Goal: Answer question/provide support: Share knowledge or assist other users

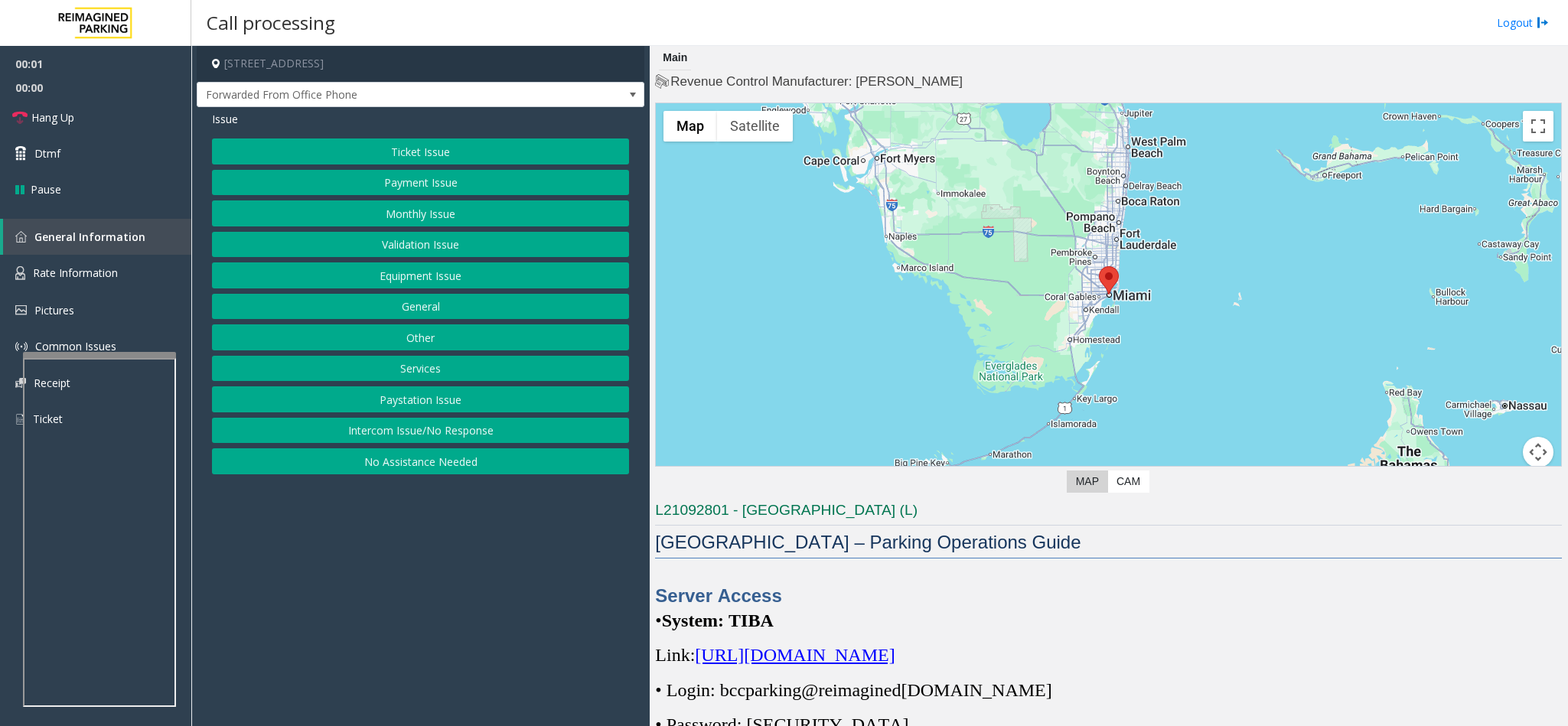
scroll to position [114, 0]
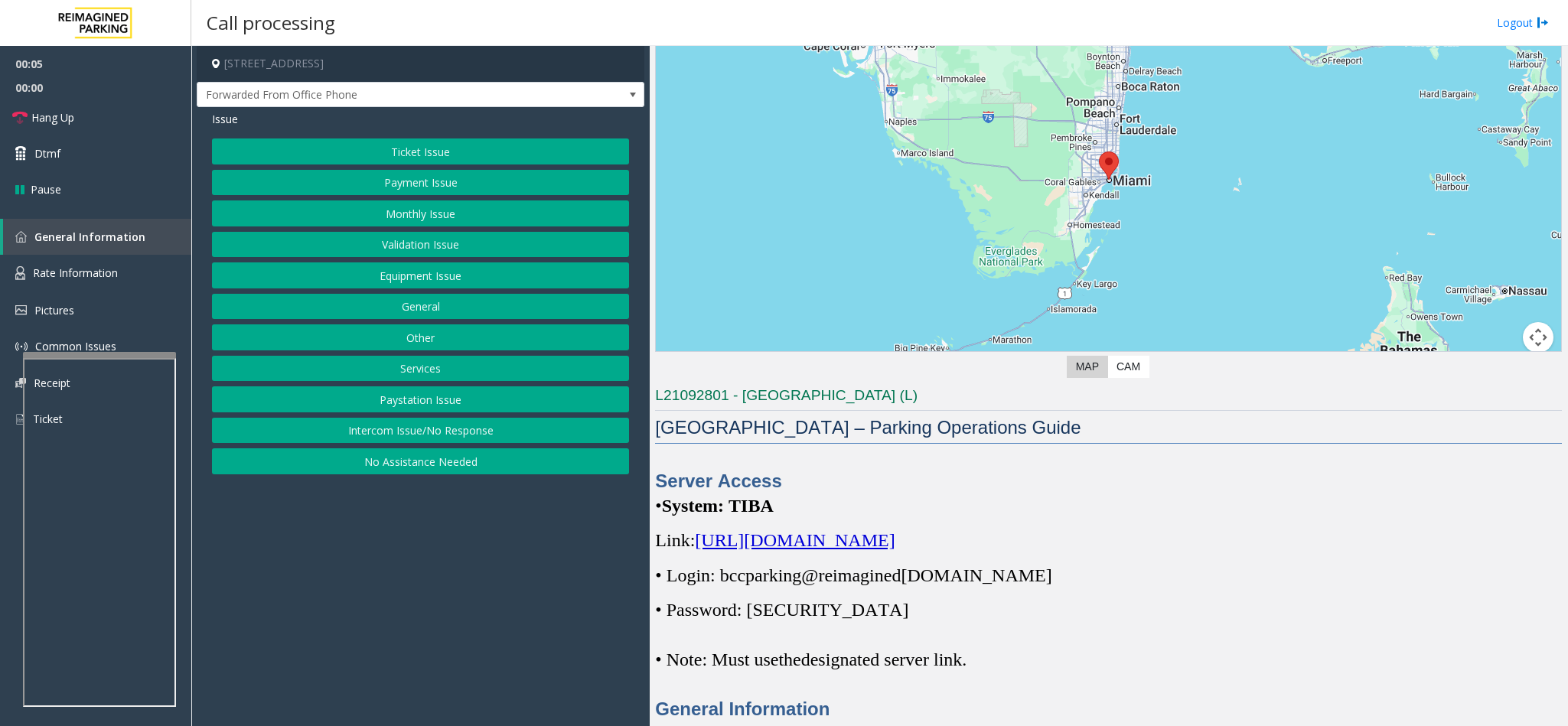
click at [888, 542] on span "[URL][DOMAIN_NAME]" at bounding box center [794, 539] width 200 height 20
copy span "bccparking@re imagined [DOMAIN_NAME]"
drag, startPoint x: 723, startPoint y: 575, endPoint x: 1009, endPoint y: 585, distance: 286.2
click at [1009, 585] on span "• Login: bccparking@re imagined [DOMAIN_NAME]" at bounding box center [853, 575] width 397 height 20
copy span "Parking1!"
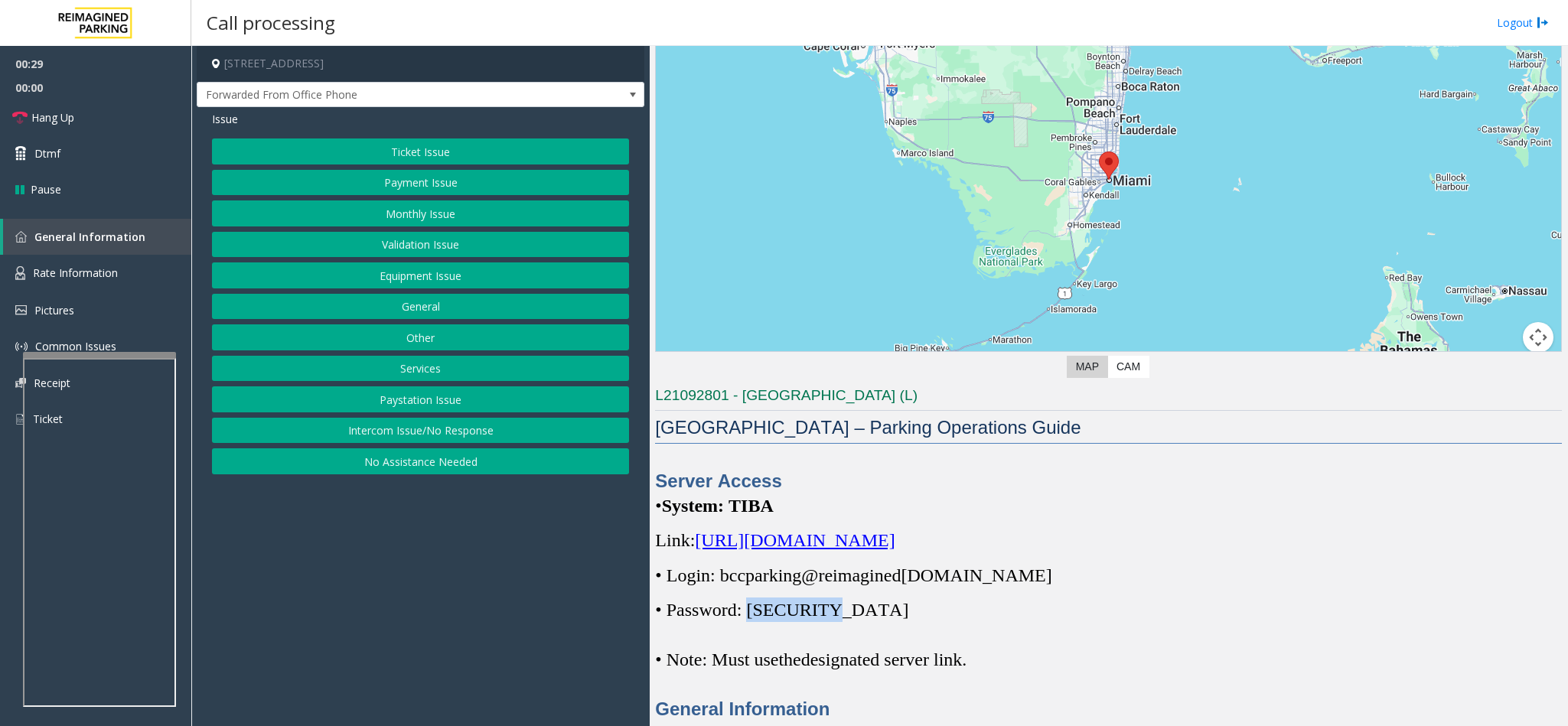
drag, startPoint x: 757, startPoint y: 611, endPoint x: 834, endPoint y: 609, distance: 77.0
click at [834, 609] on p "• Password: [SECURITY_DATA]" at bounding box center [1108, 609] width 907 height 24
click at [406, 220] on button "Monthly Issue" at bounding box center [420, 213] width 417 height 26
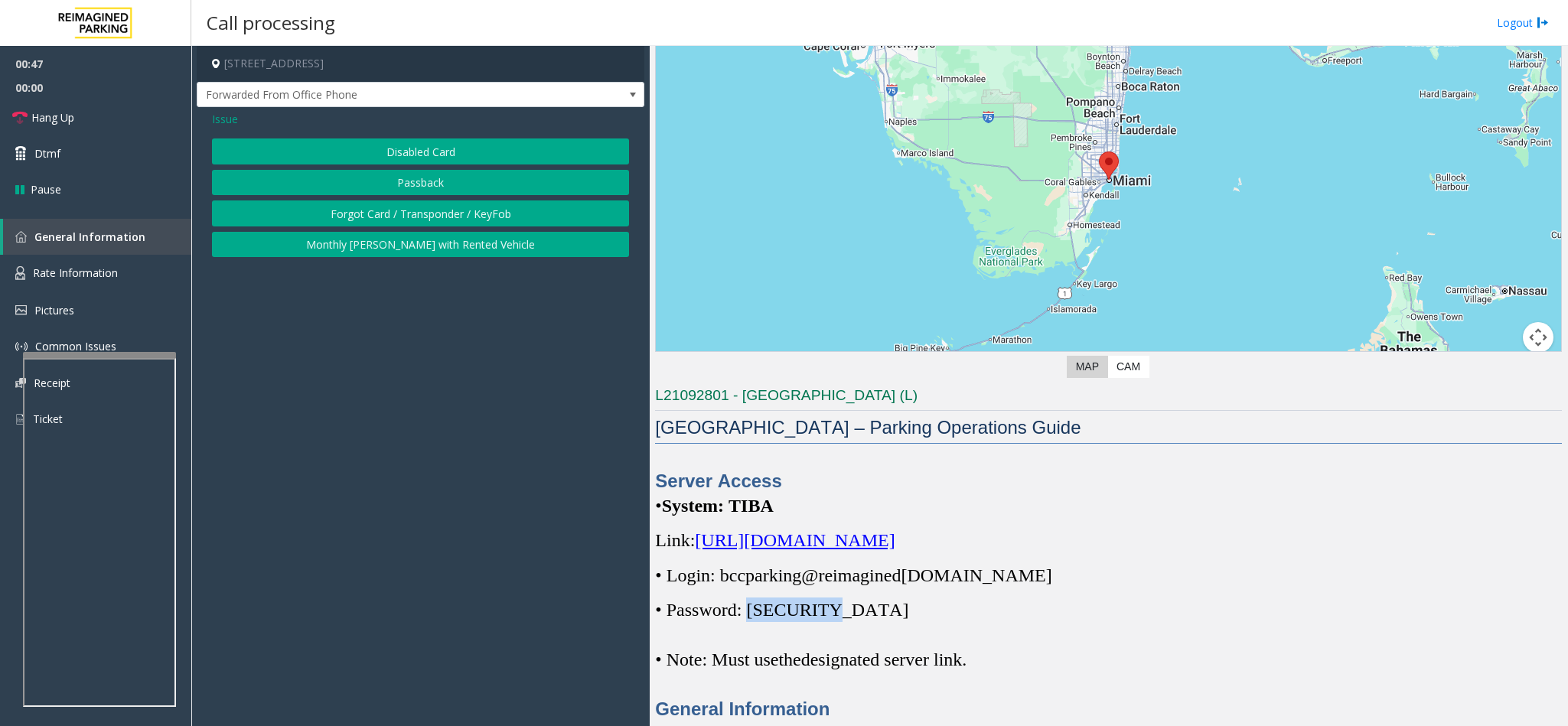
click at [390, 147] on button "Disabled Card" at bounding box center [420, 151] width 417 height 26
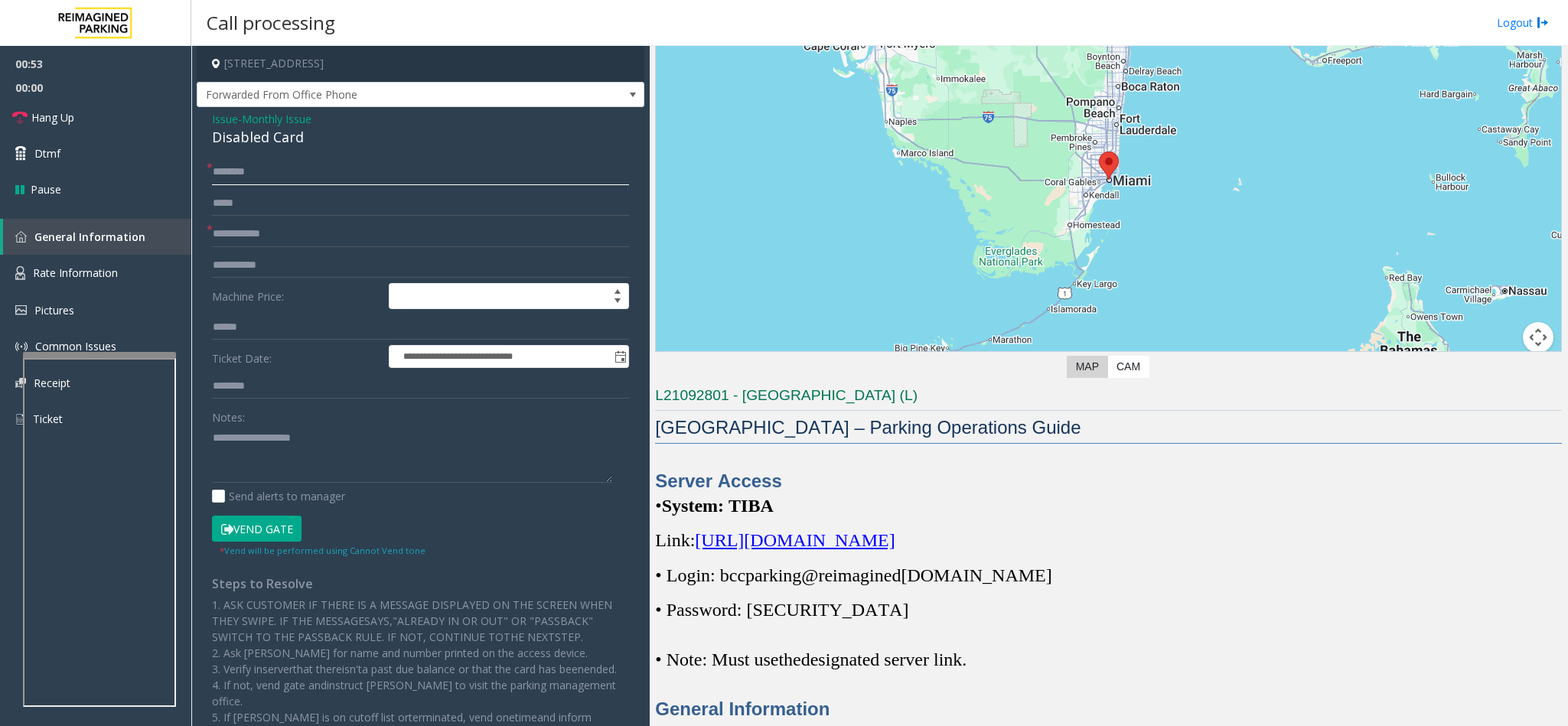
click at [252, 173] on input "text" at bounding box center [420, 172] width 417 height 26
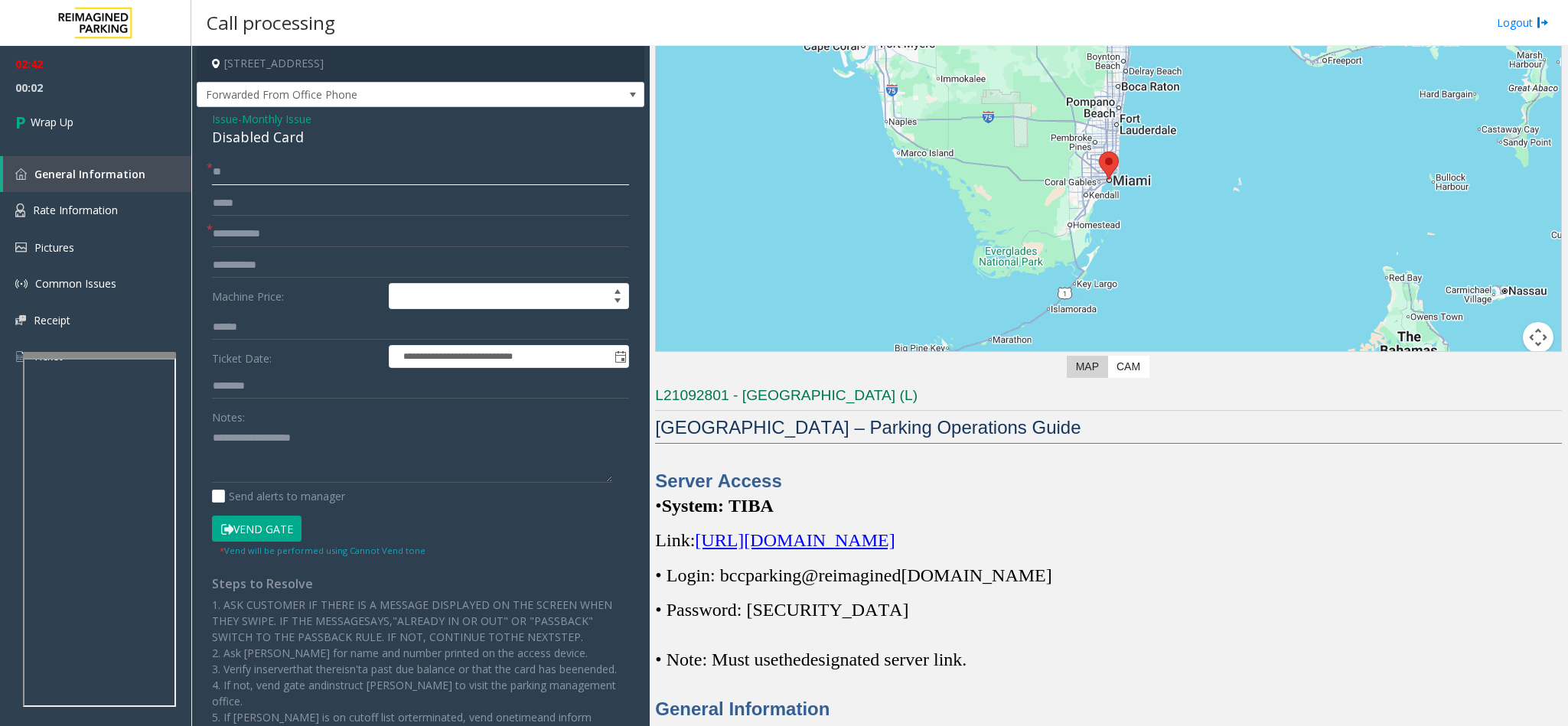
type input "**"
click at [241, 439] on textarea at bounding box center [411, 453] width 400 height 58
type textarea "**********"
click at [101, 108] on link "Wrap Up" at bounding box center [96, 122] width 191 height 45
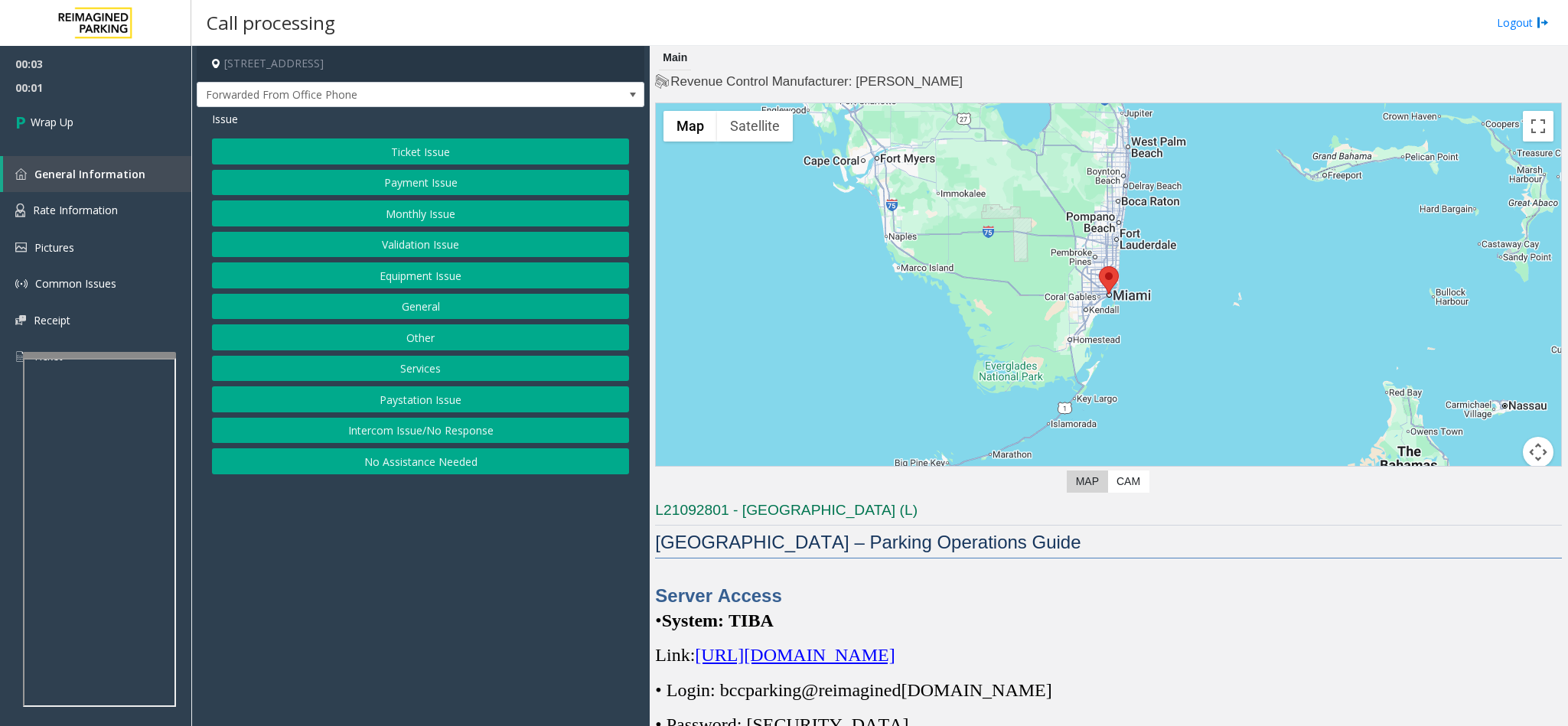
click at [334, 440] on button "Intercom Issue/No Response" at bounding box center [420, 431] width 417 height 26
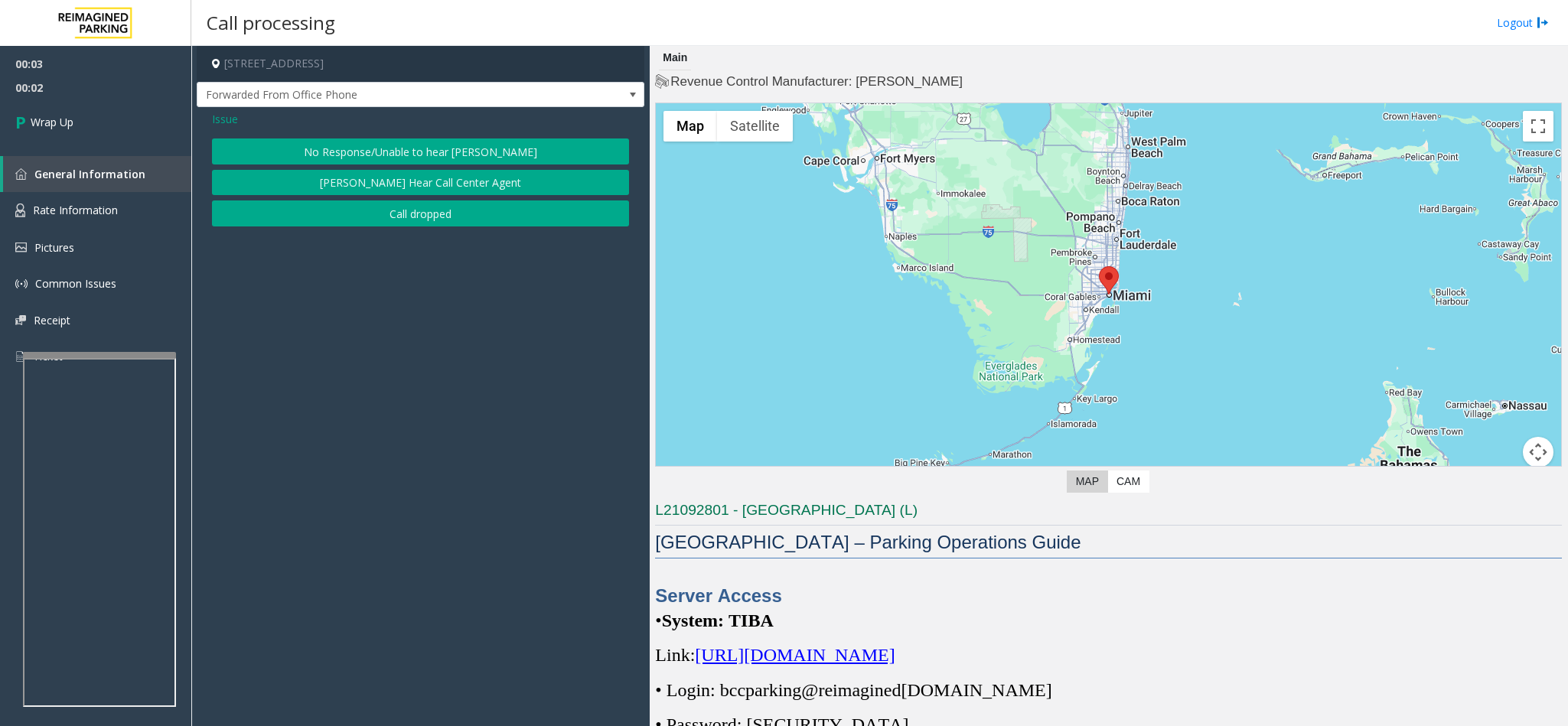
click at [375, 204] on button "Call dropped" at bounding box center [420, 213] width 417 height 26
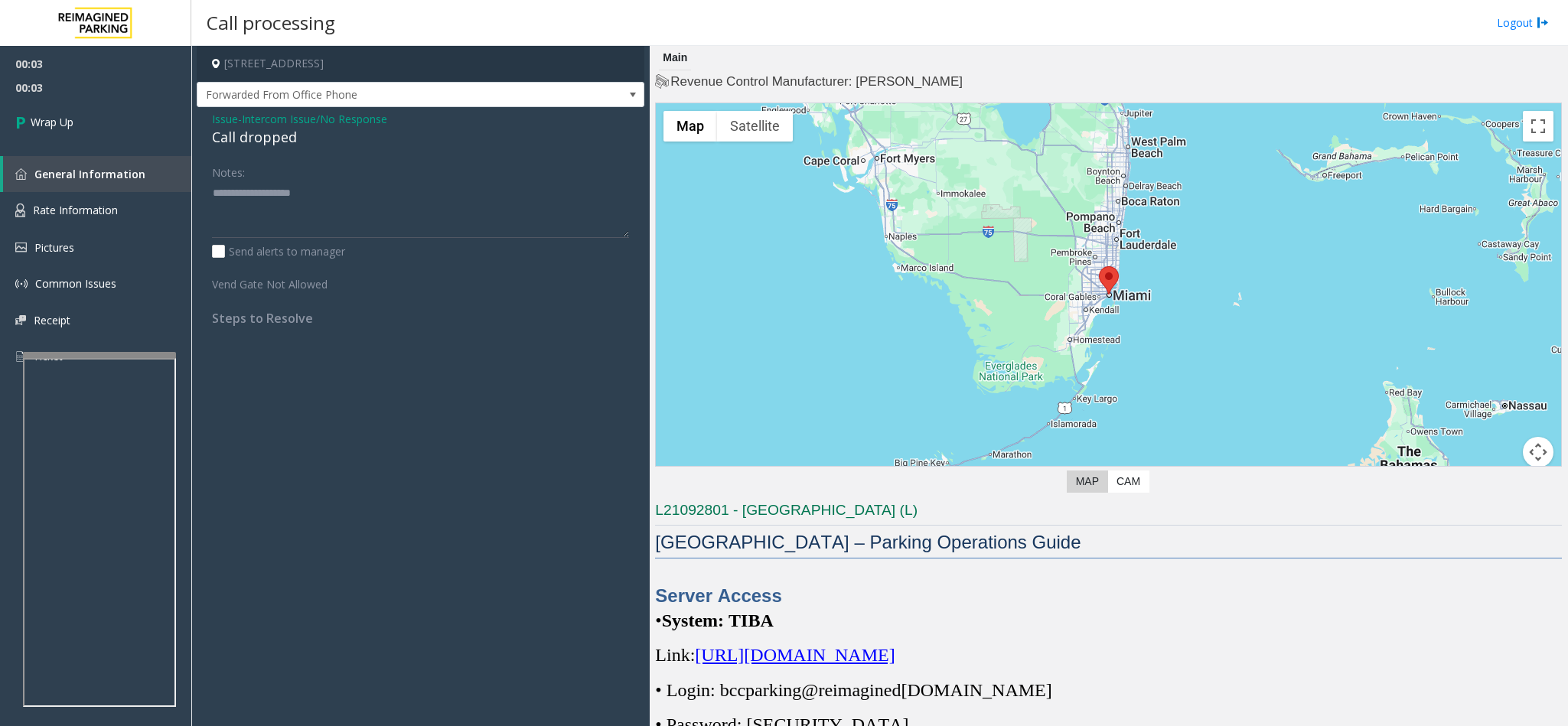
click at [264, 145] on div "Call dropped" at bounding box center [420, 138] width 417 height 21
click at [262, 145] on div "Call dropped" at bounding box center [420, 138] width 417 height 21
type textarea "**********"
click at [108, 135] on link "Wrap Up" at bounding box center [96, 122] width 191 height 45
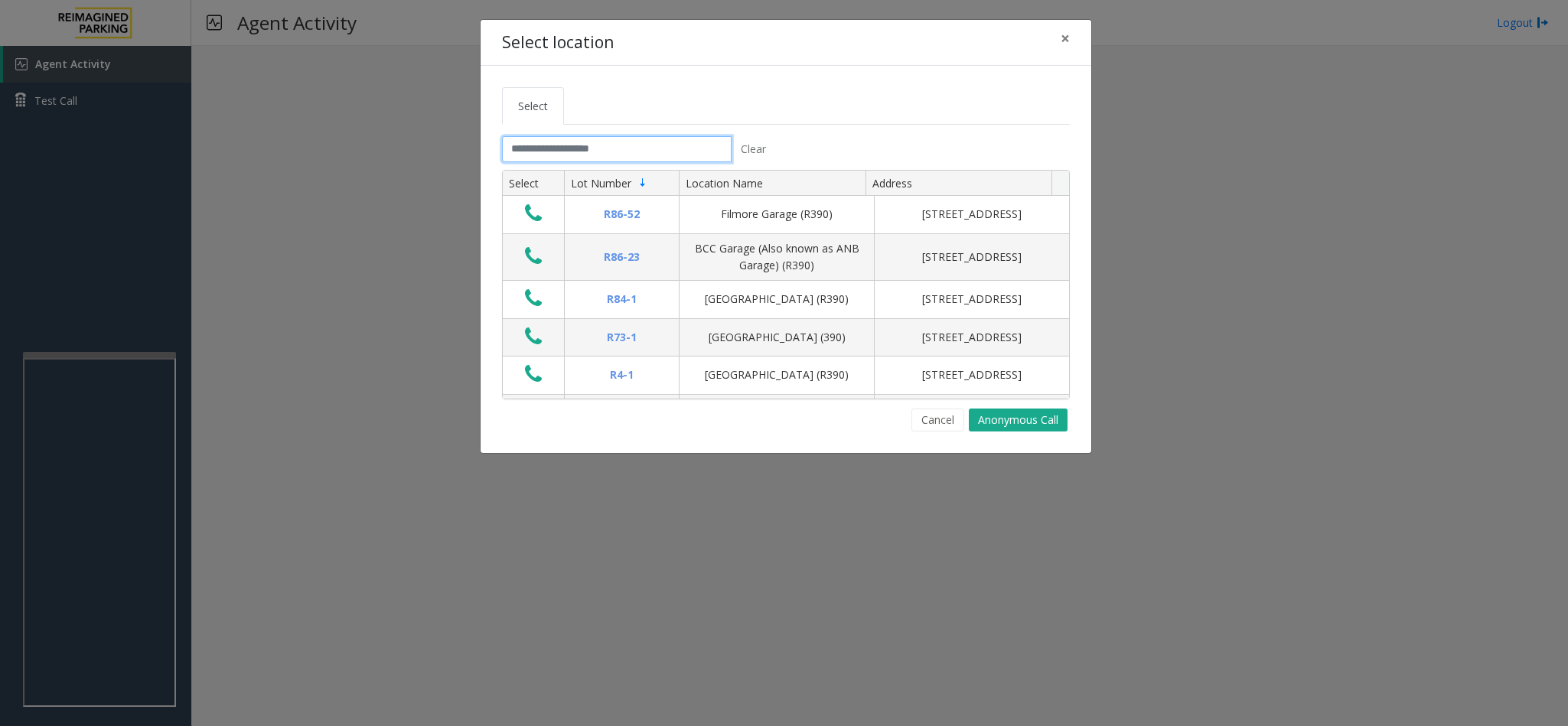
click at [524, 141] on input "text" at bounding box center [616, 149] width 230 height 26
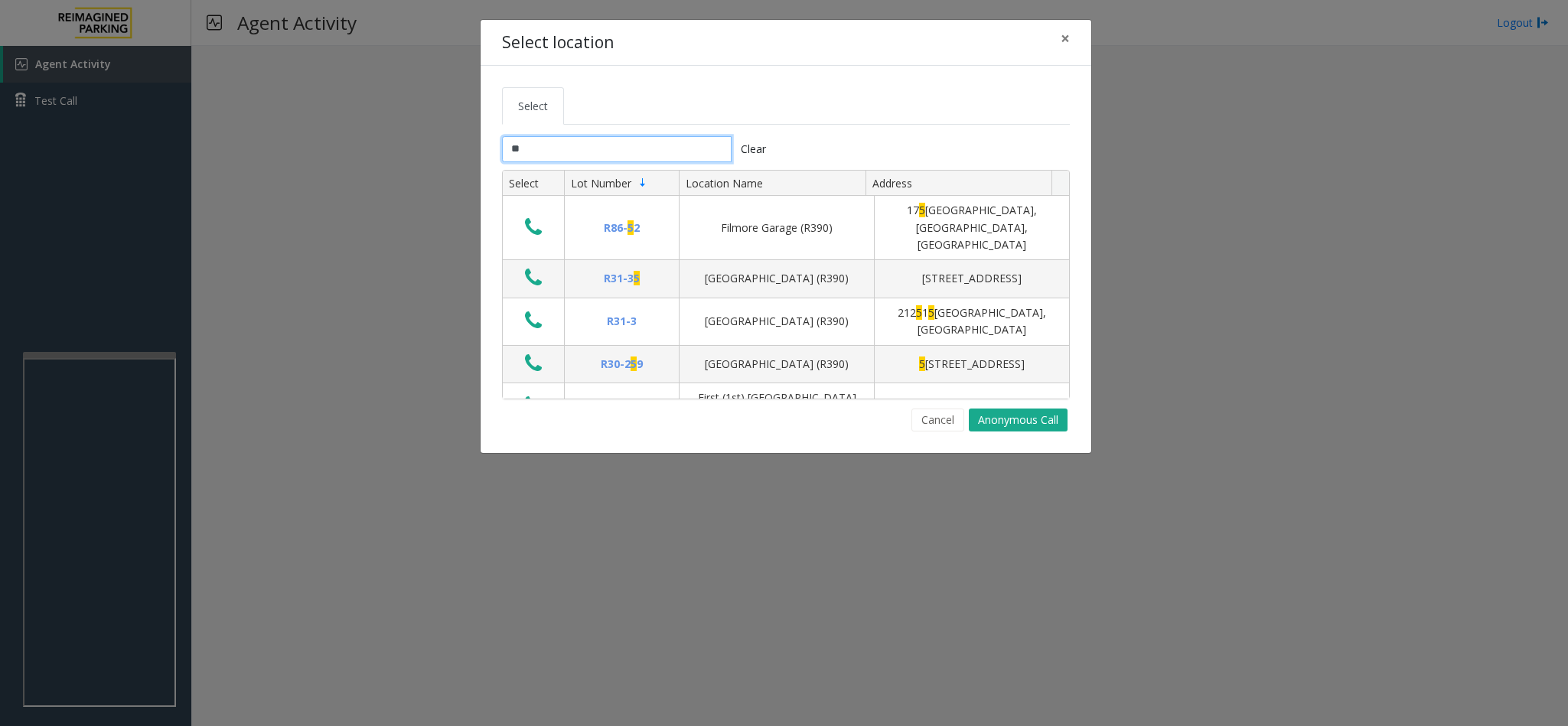
type input "*"
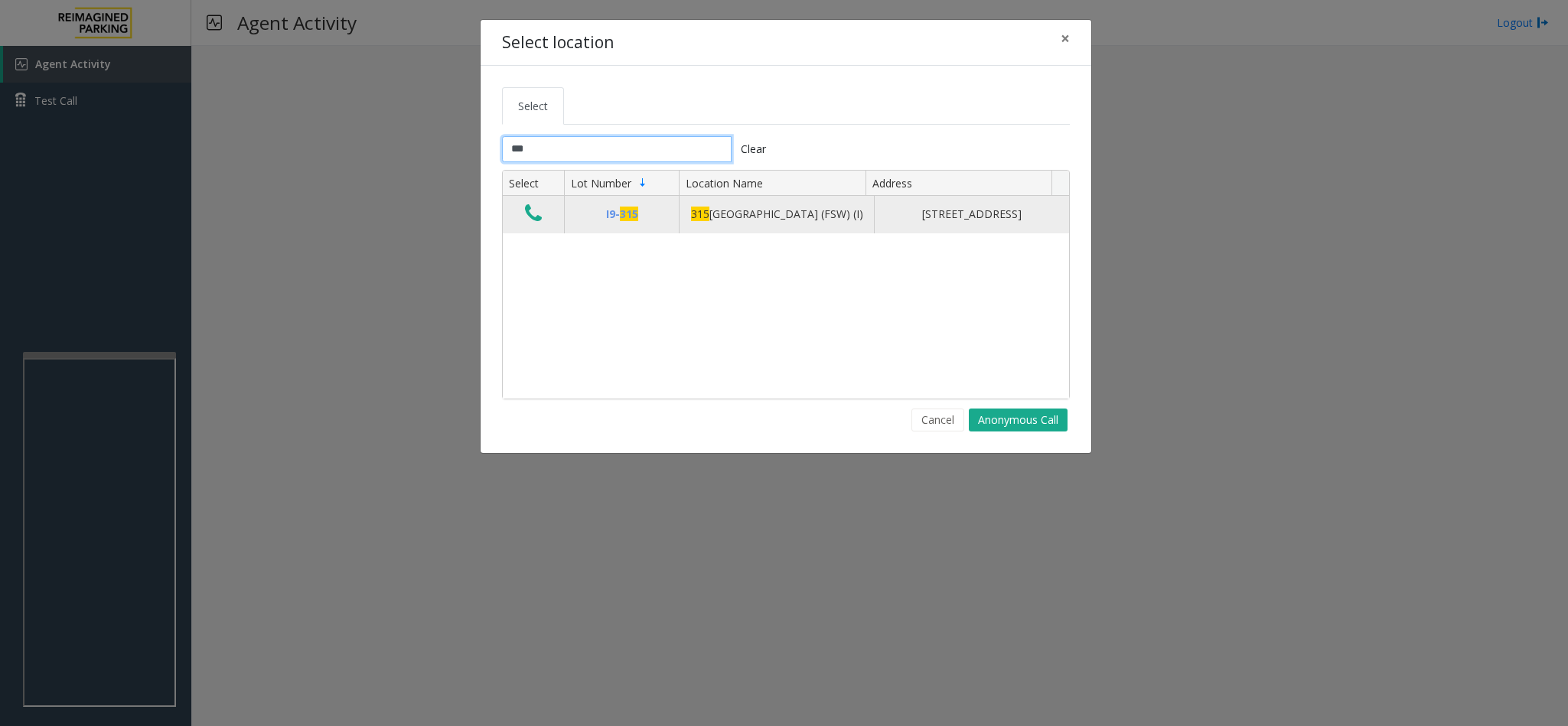
type input "***"
click at [533, 211] on icon "Data table" at bounding box center [534, 213] width 17 height 22
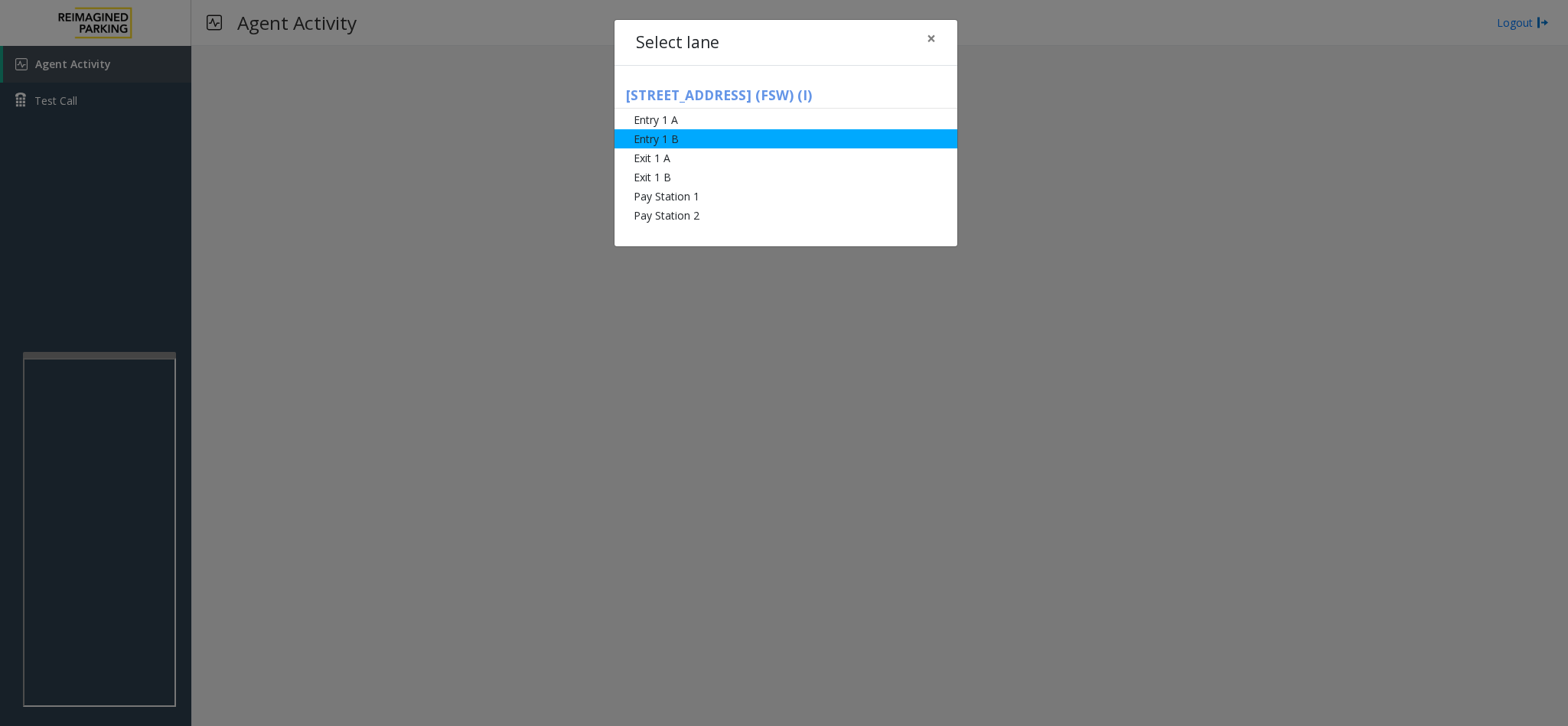
click at [688, 145] on li "Entry 1 B" at bounding box center [786, 138] width 343 height 19
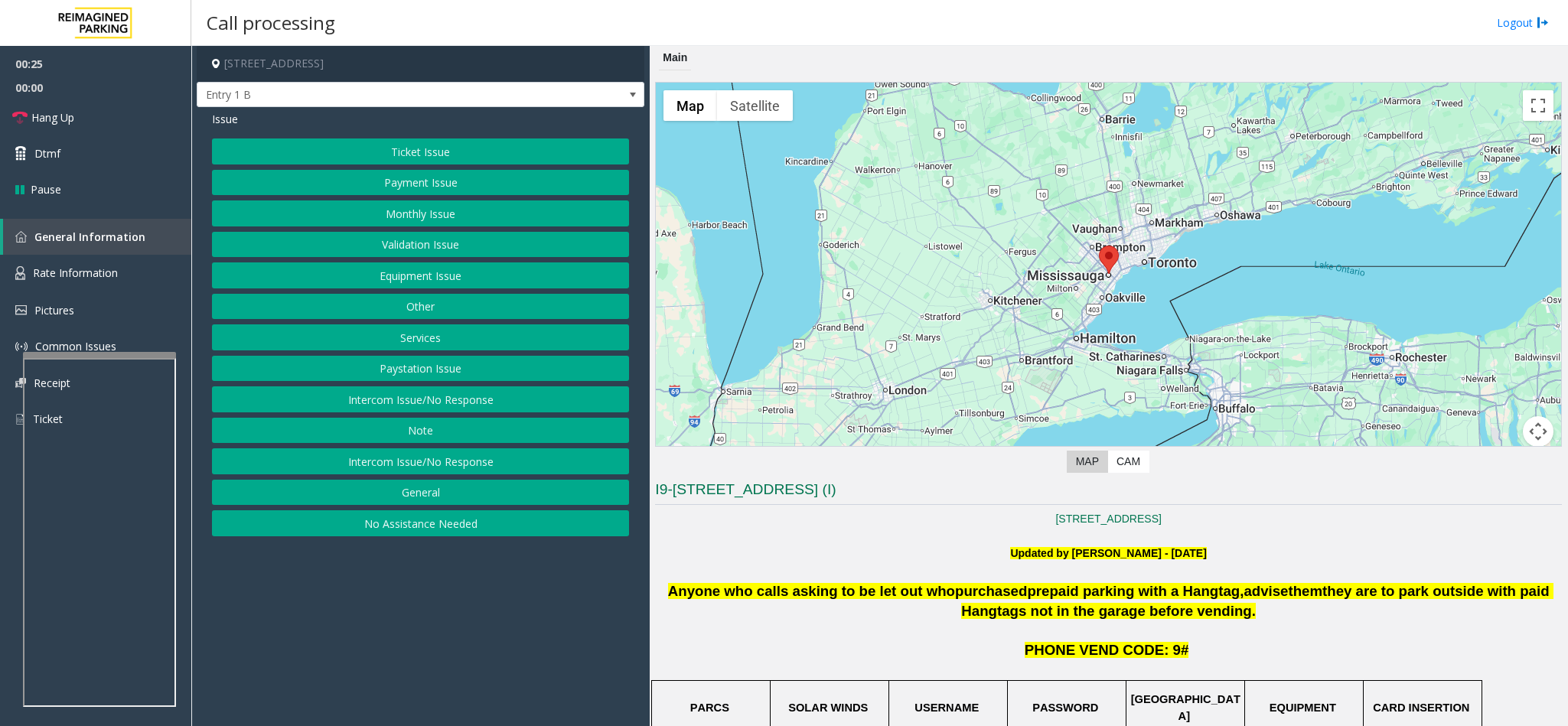
click at [410, 334] on button "Services" at bounding box center [420, 337] width 417 height 26
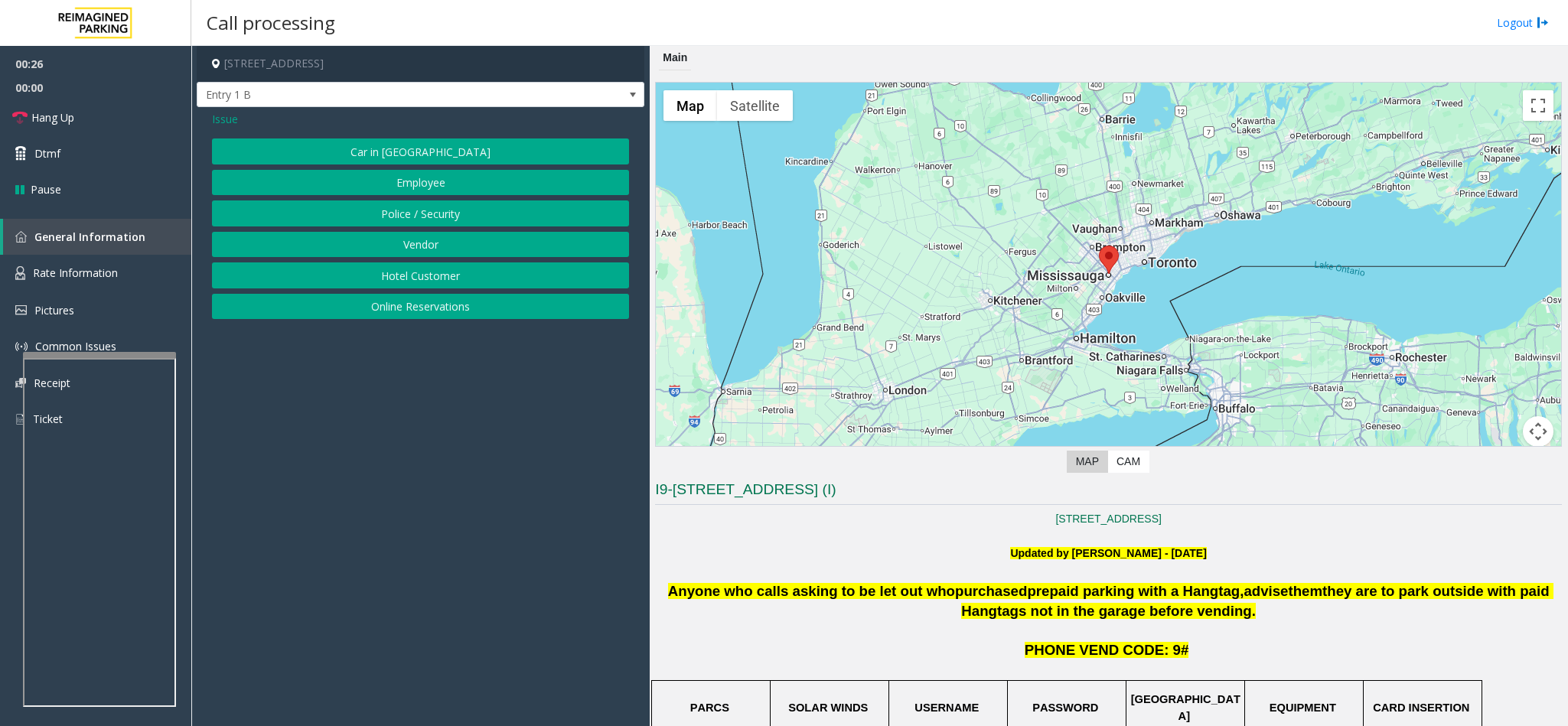
click at [411, 317] on button "Online Reservations" at bounding box center [420, 306] width 417 height 26
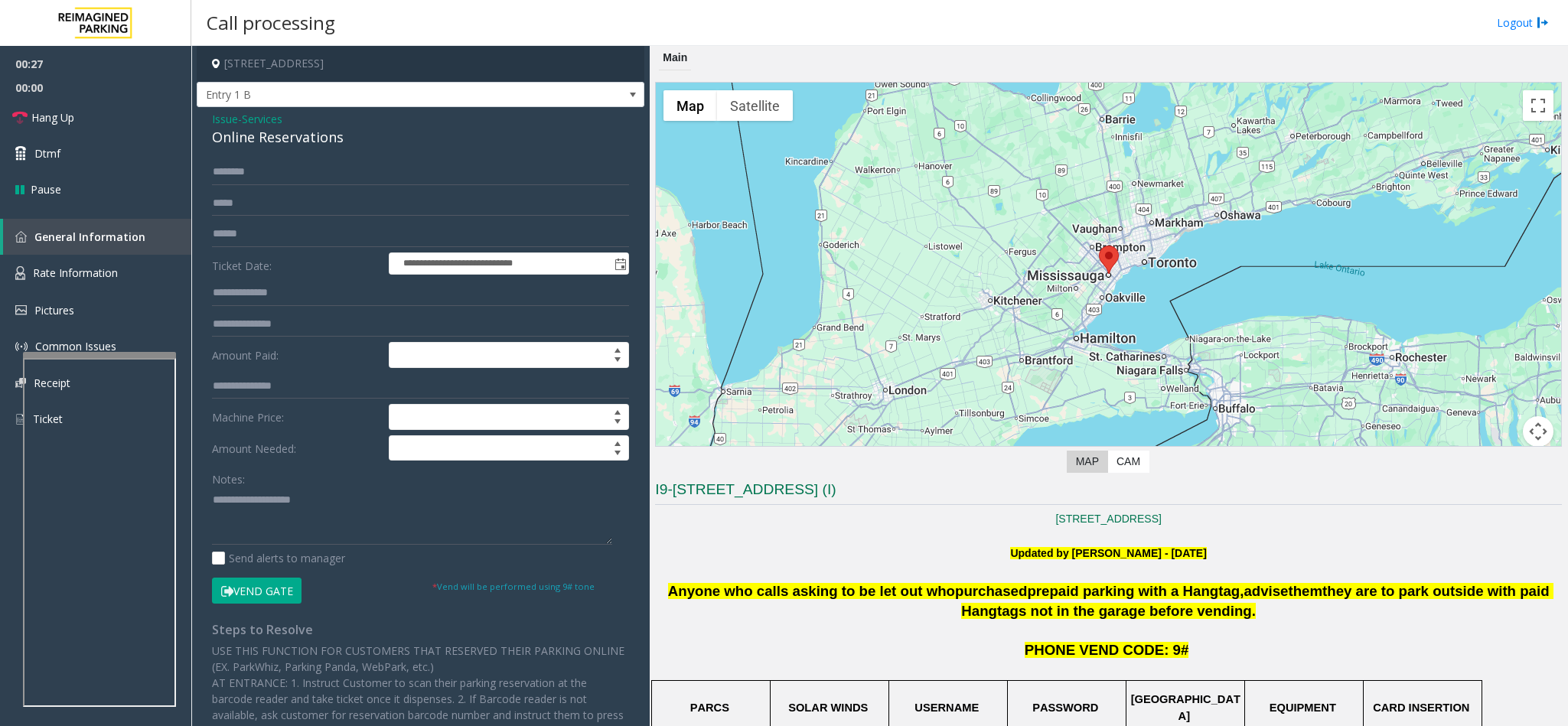
click at [272, 135] on div "Online Reservations" at bounding box center [420, 138] width 417 height 21
click at [118, 122] on link "Hang Up" at bounding box center [96, 118] width 191 height 36
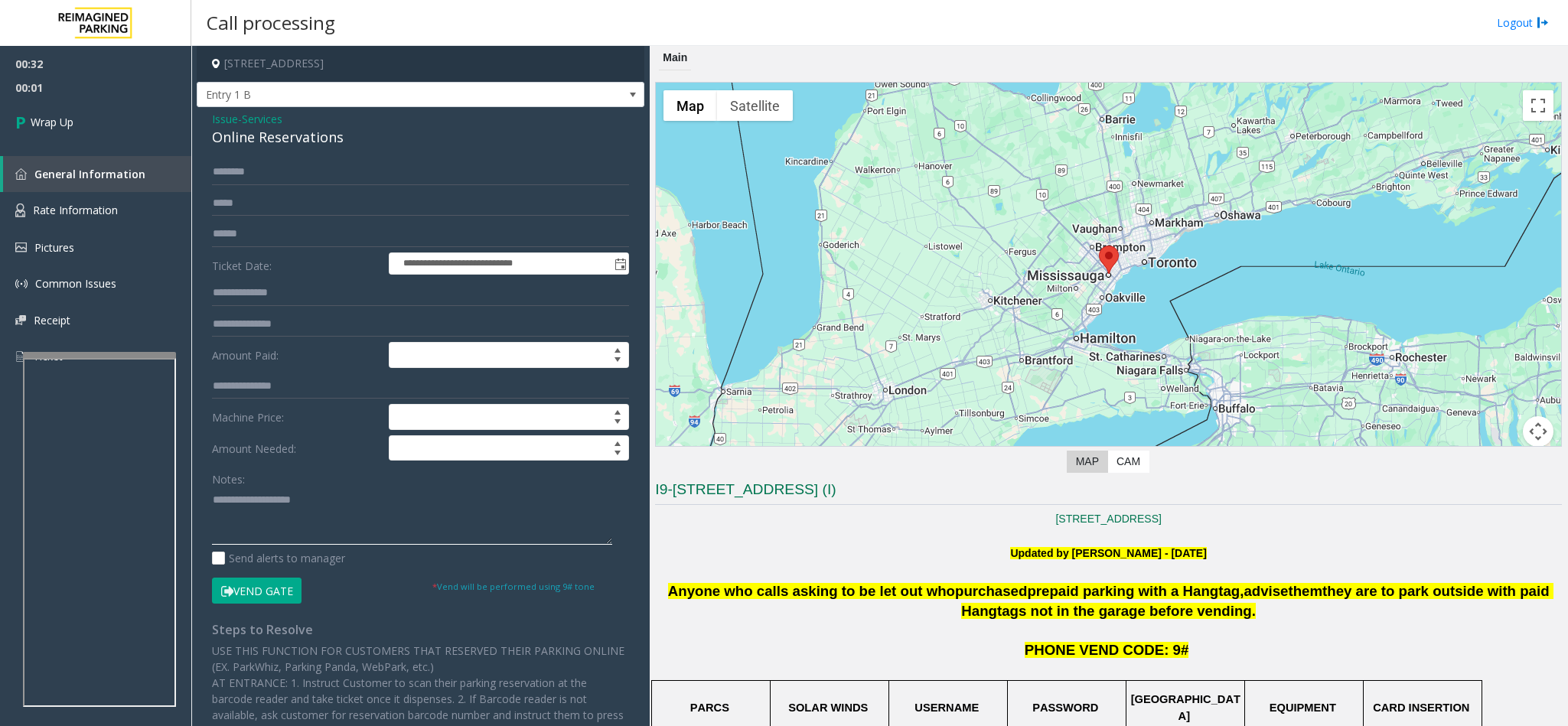
click at [216, 501] on textarea at bounding box center [411, 515] width 400 height 58
click at [418, 503] on textarea at bounding box center [411, 515] width 400 height 58
type textarea "**********"
click at [168, 108] on link "Wrap Up" at bounding box center [96, 122] width 191 height 45
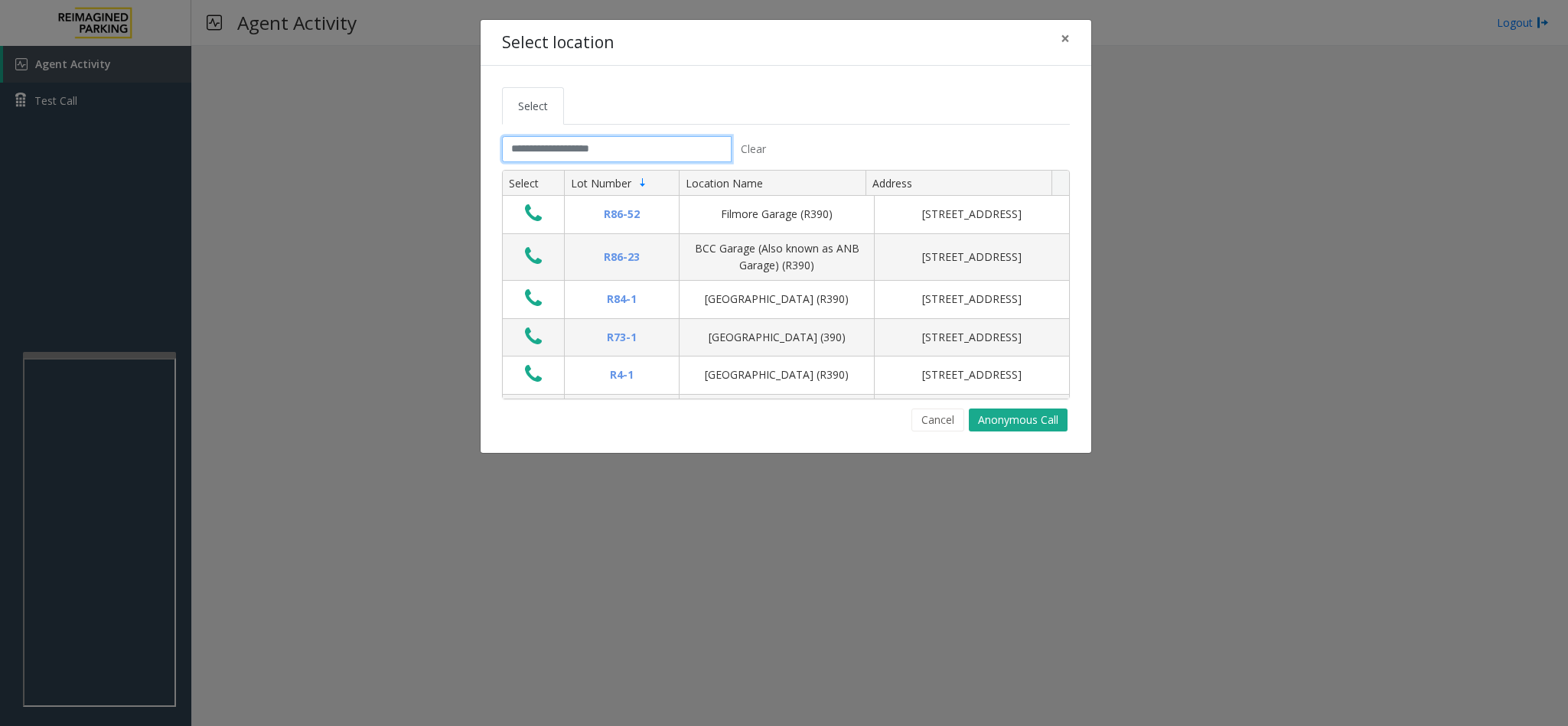
click at [537, 159] on input "text" at bounding box center [616, 149] width 230 height 26
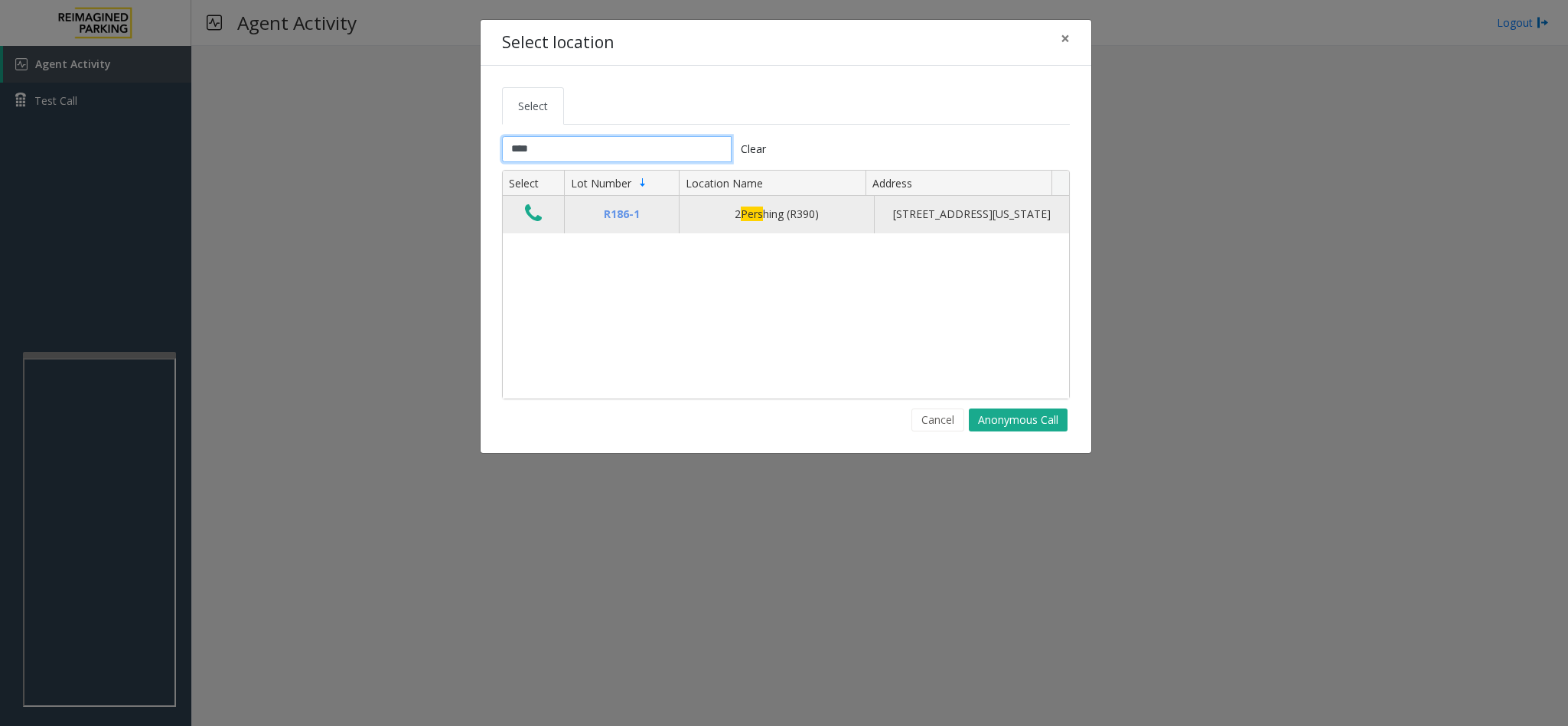
type input "****"
click at [540, 225] on icon "Data table" at bounding box center [534, 213] width 17 height 22
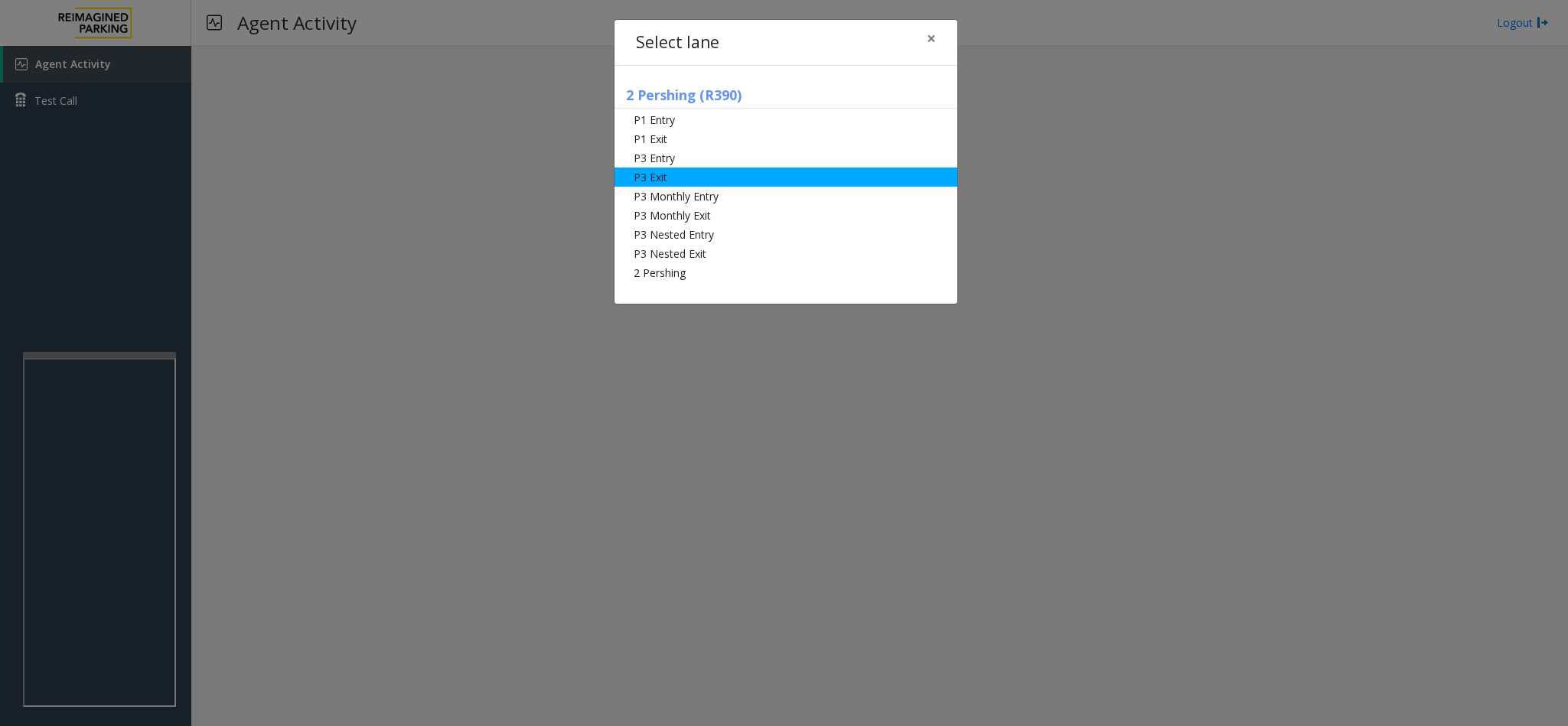
click at [756, 176] on li "P3 Exit" at bounding box center [786, 177] width 343 height 19
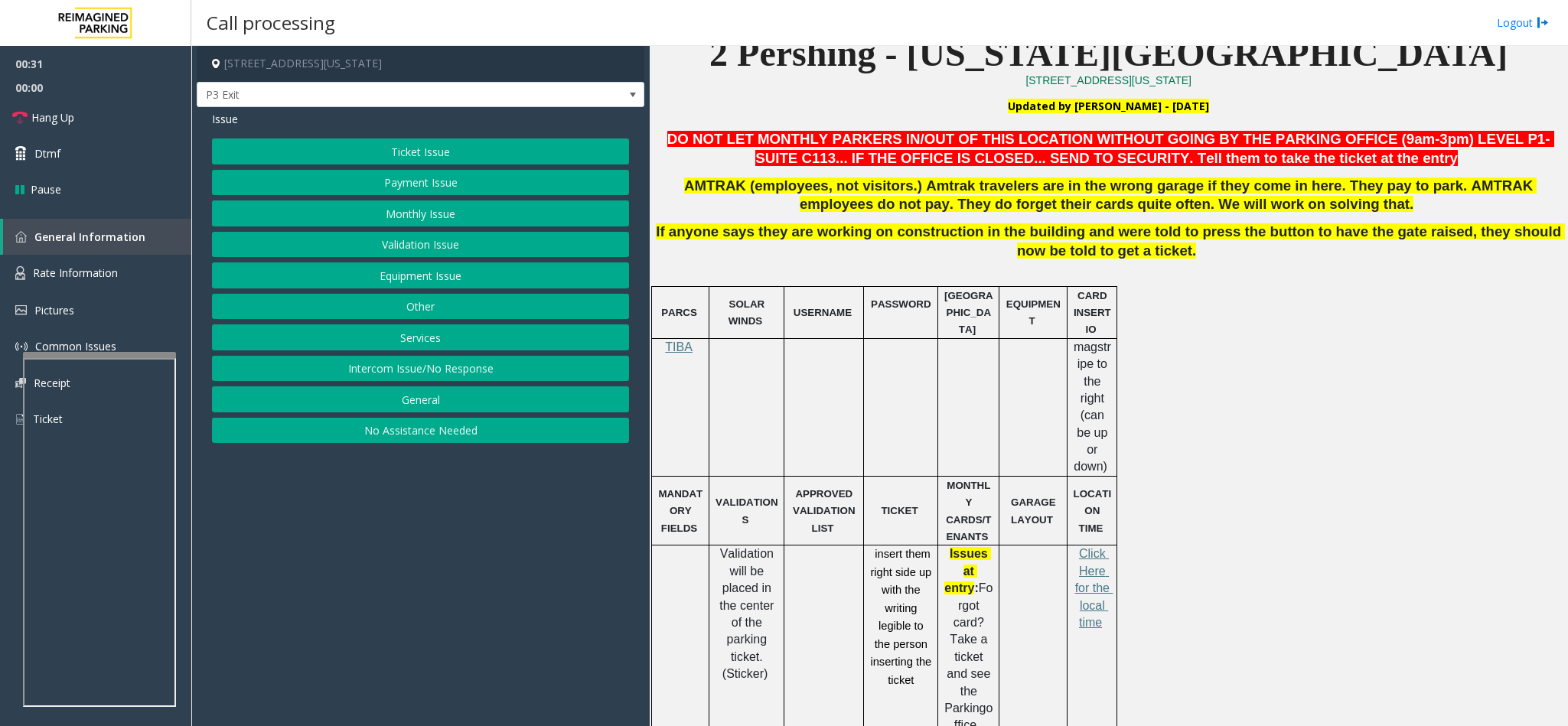
scroll to position [459, 0]
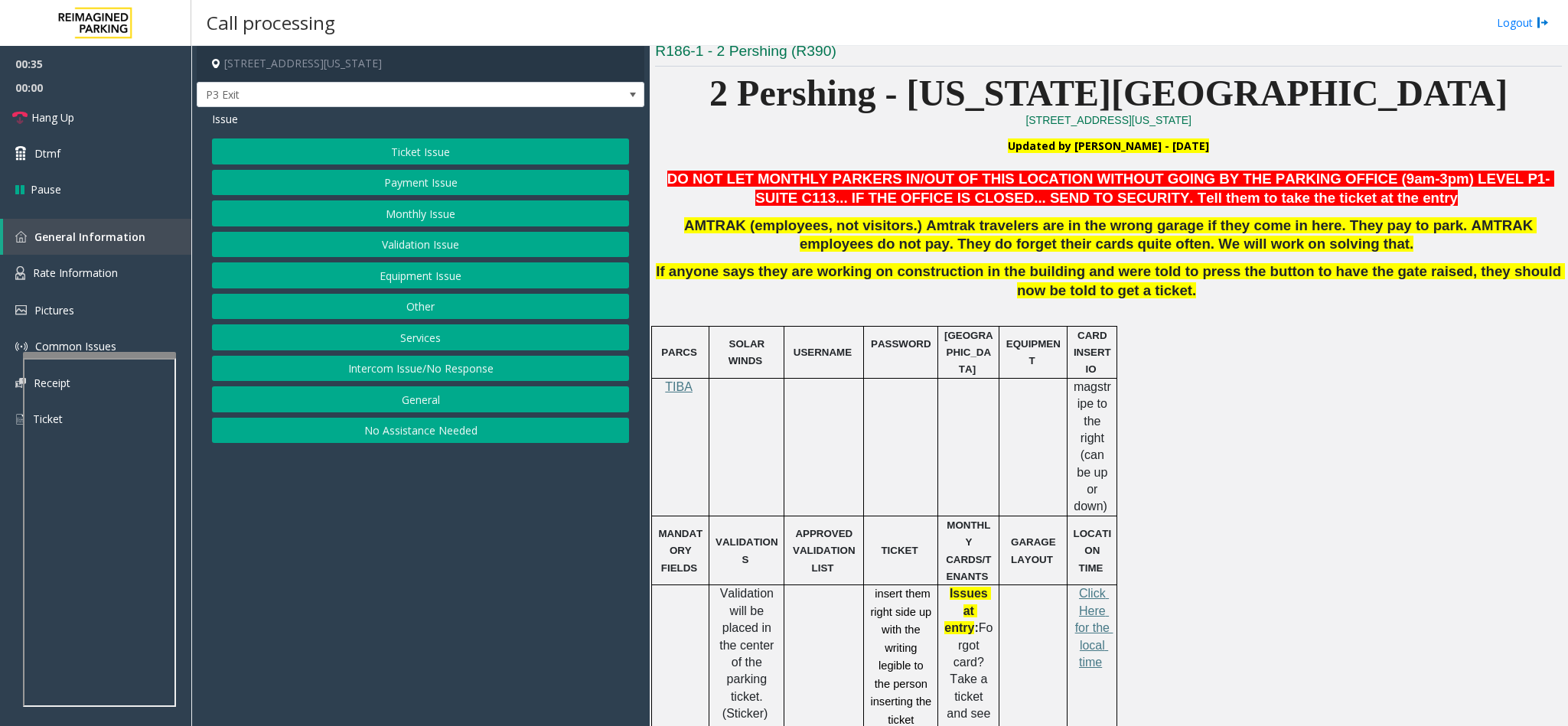
click at [417, 155] on button "Ticket Issue" at bounding box center [420, 151] width 417 height 26
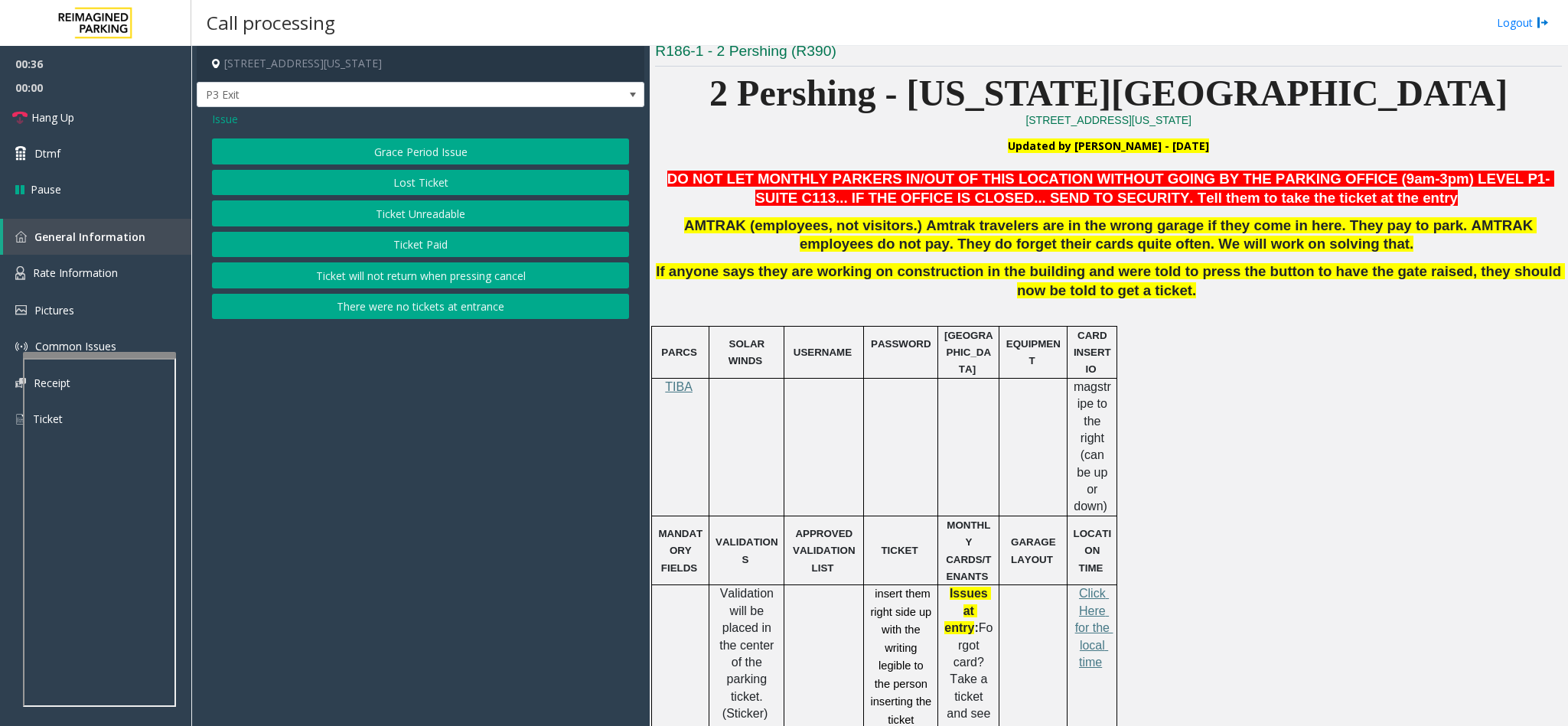
click at [421, 212] on button "Ticket Unreadable" at bounding box center [420, 213] width 417 height 26
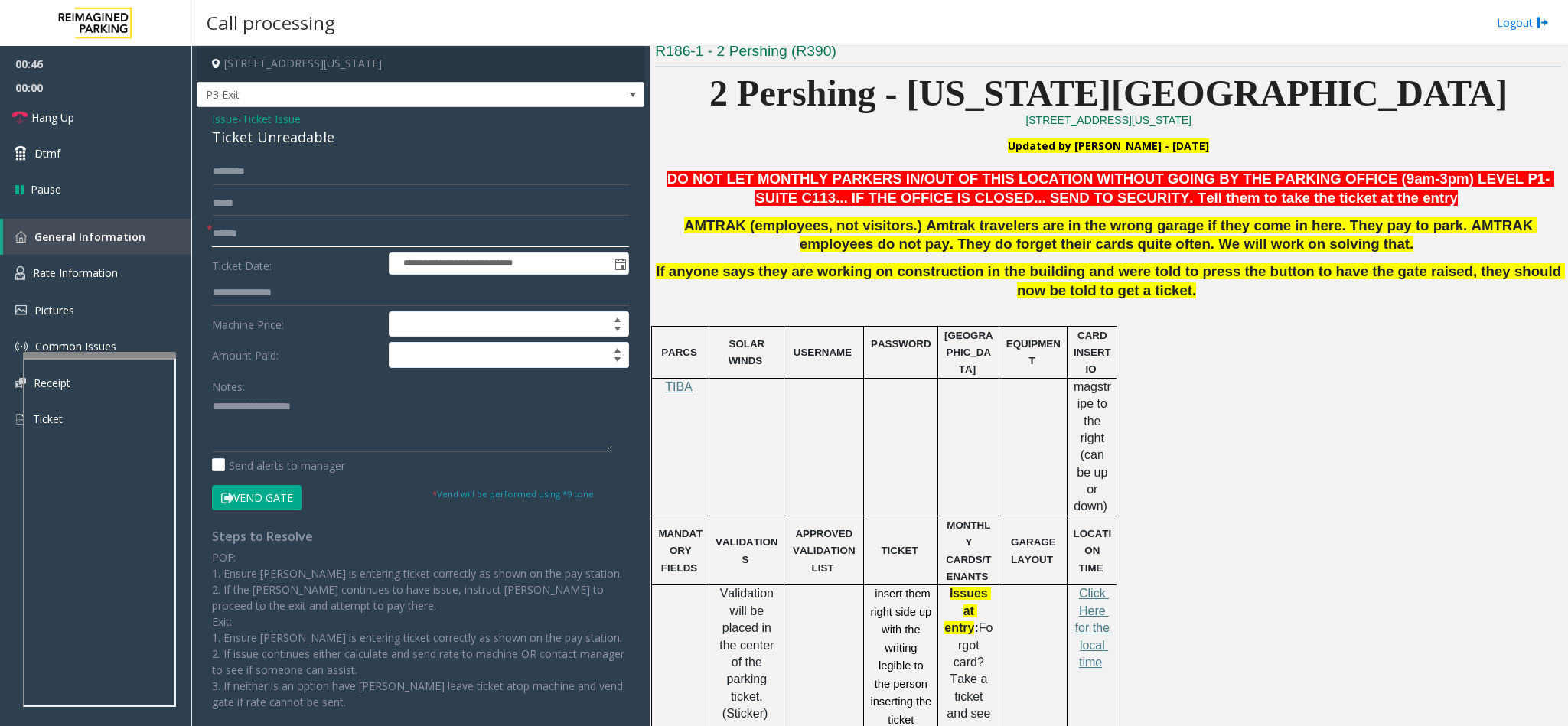
drag, startPoint x: 230, startPoint y: 235, endPoint x: 227, endPoint y: 191, distance: 44.1
click at [228, 232] on input "text" at bounding box center [420, 234] width 417 height 26
click at [250, 138] on div "Ticket Unreadable" at bounding box center [420, 138] width 417 height 21
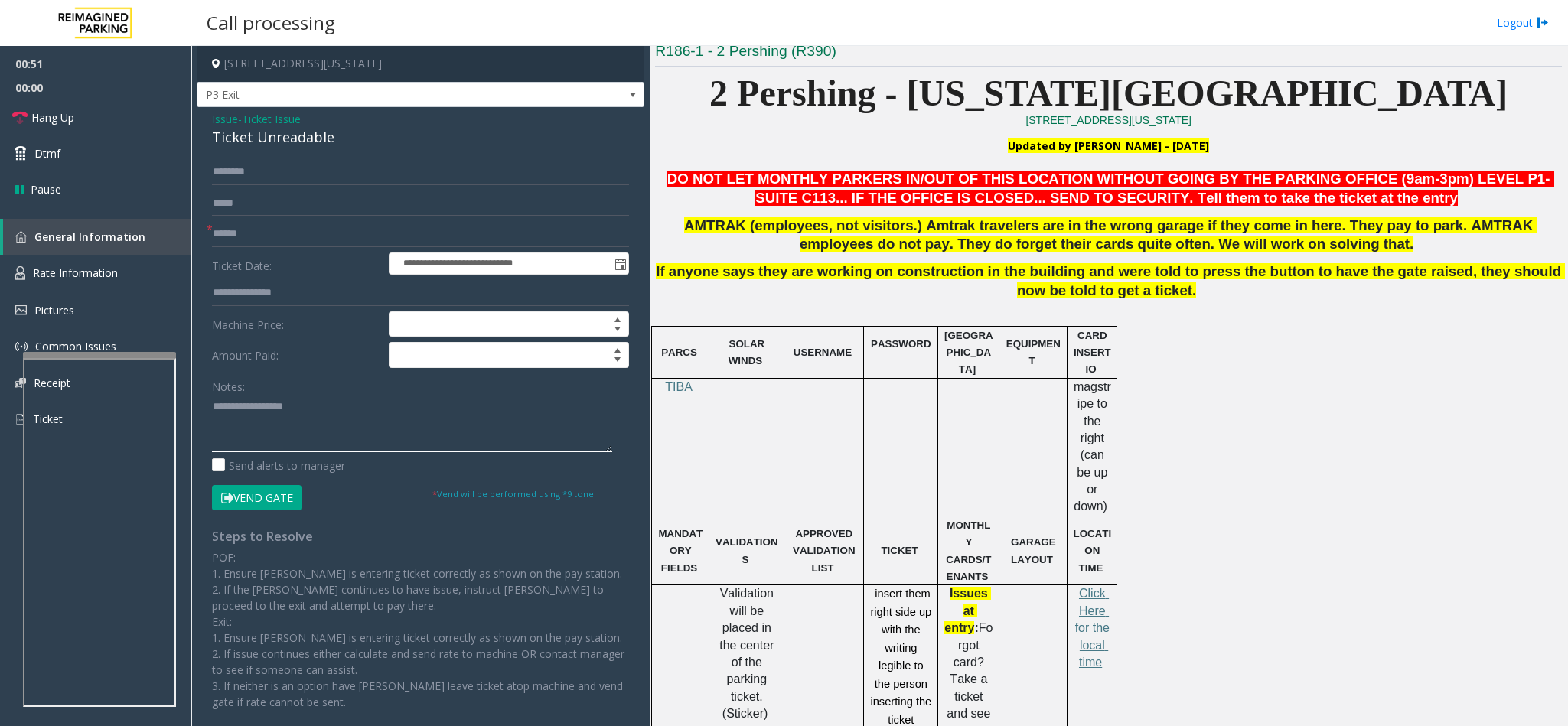
click at [212, 407] on textarea at bounding box center [411, 423] width 400 height 58
click at [355, 409] on textarea at bounding box center [411, 423] width 400 height 58
type textarea "**********"
click at [282, 235] on input "text" at bounding box center [420, 234] width 417 height 26
type input "*******"
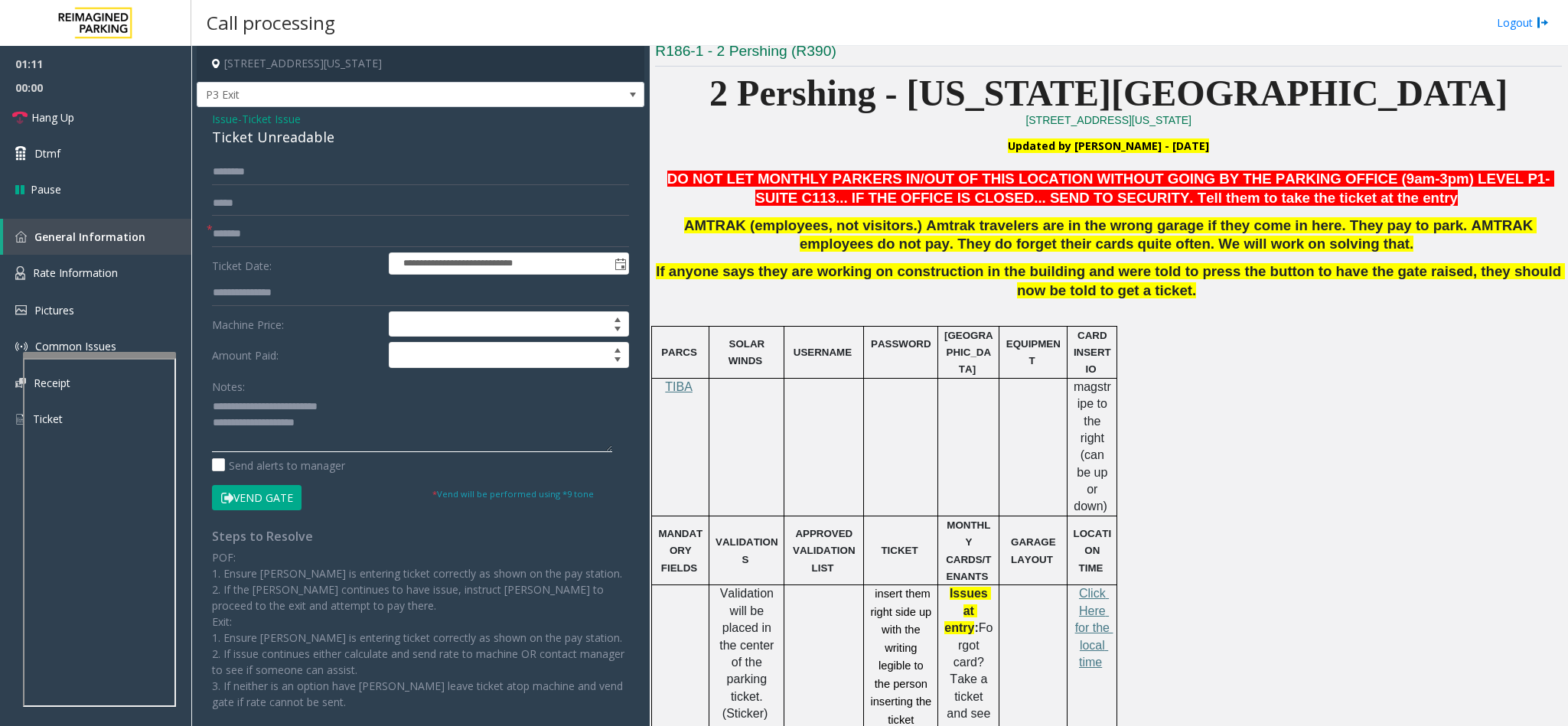
click at [342, 434] on textarea at bounding box center [411, 423] width 400 height 58
copy span "right side up with the writing legible to the person inserting the ticket"
drag, startPoint x: 867, startPoint y: 572, endPoint x: 608, endPoint y: 544, distance: 260.5
click at [926, 696] on div "insert them right side up with the writing legible to the person inserting the …" at bounding box center [900, 656] width 73 height 144
click at [386, 423] on textarea at bounding box center [411, 423] width 400 height 58
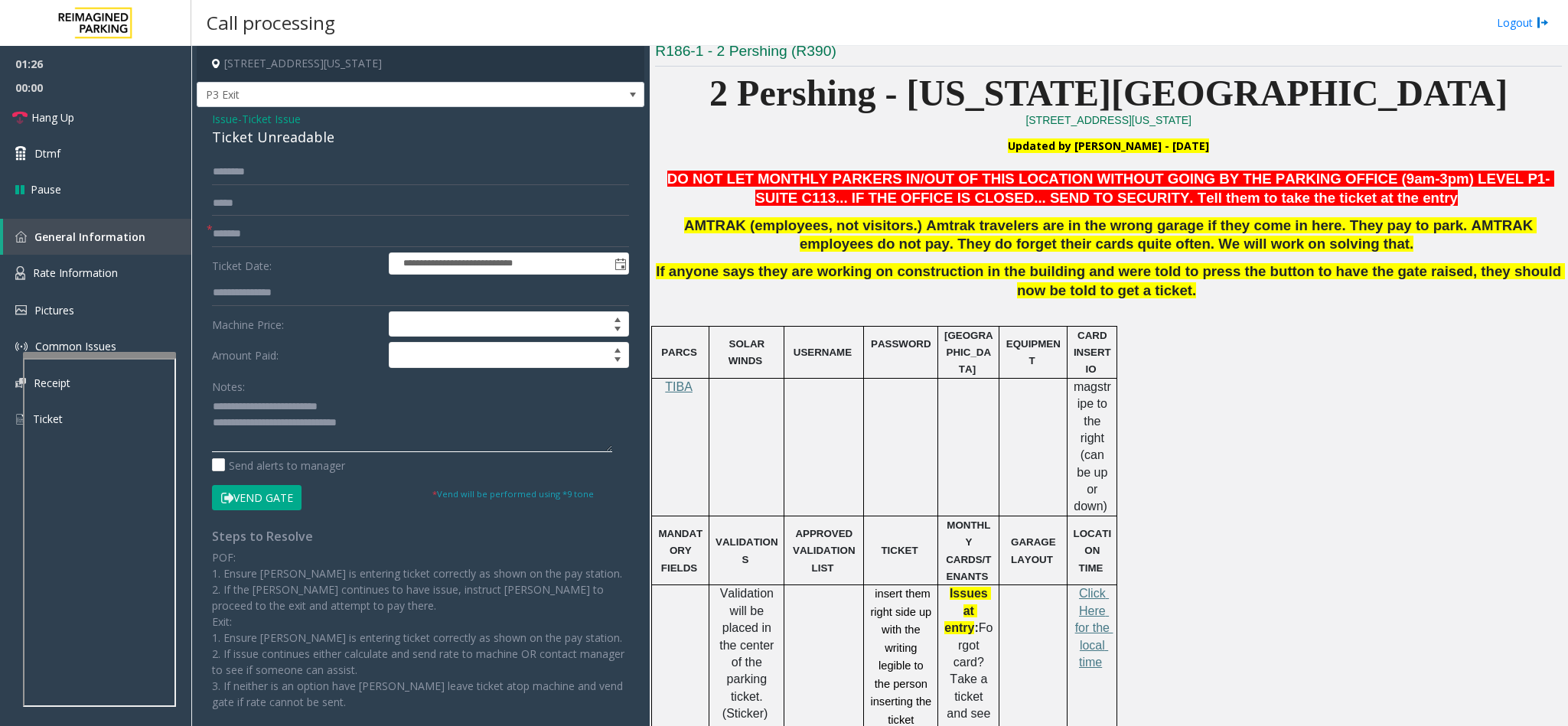
paste textarea "**********"
click at [361, 428] on textarea at bounding box center [411, 423] width 400 height 58
click at [372, 450] on textarea at bounding box center [411, 423] width 400 height 58
click at [252, 492] on button "Vend Gate" at bounding box center [256, 498] width 90 height 26
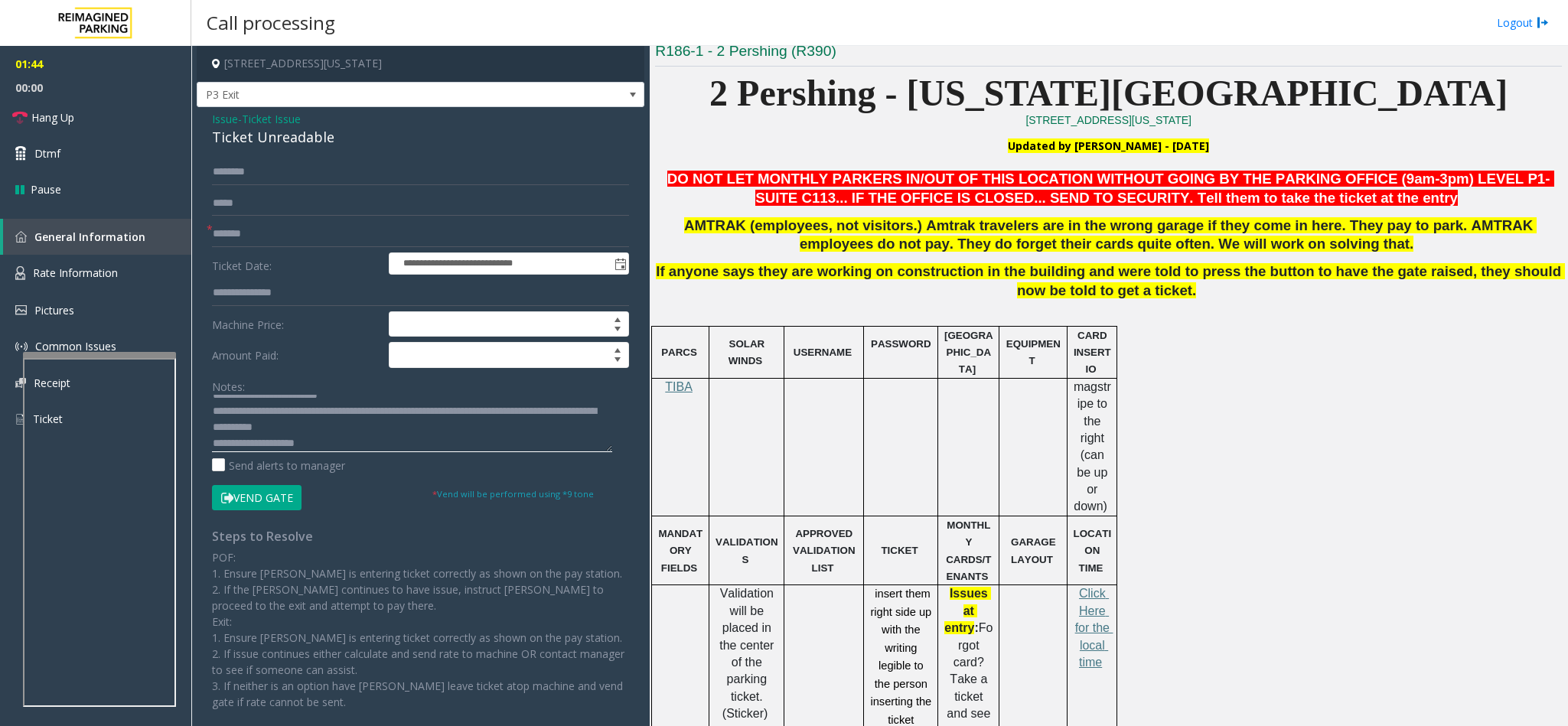
click at [324, 439] on textarea at bounding box center [411, 423] width 400 height 58
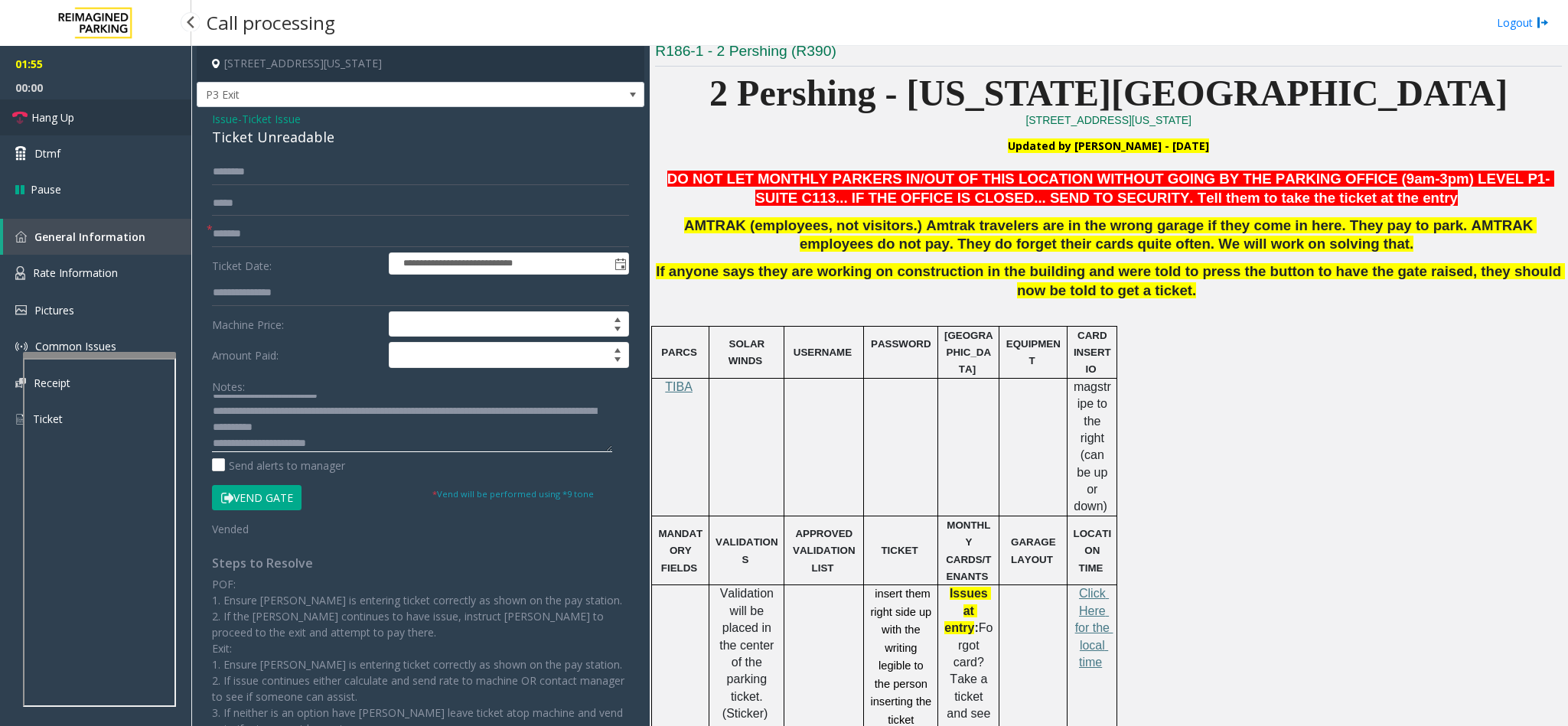
type textarea "**********"
click at [121, 118] on link "Hang Up" at bounding box center [96, 118] width 191 height 36
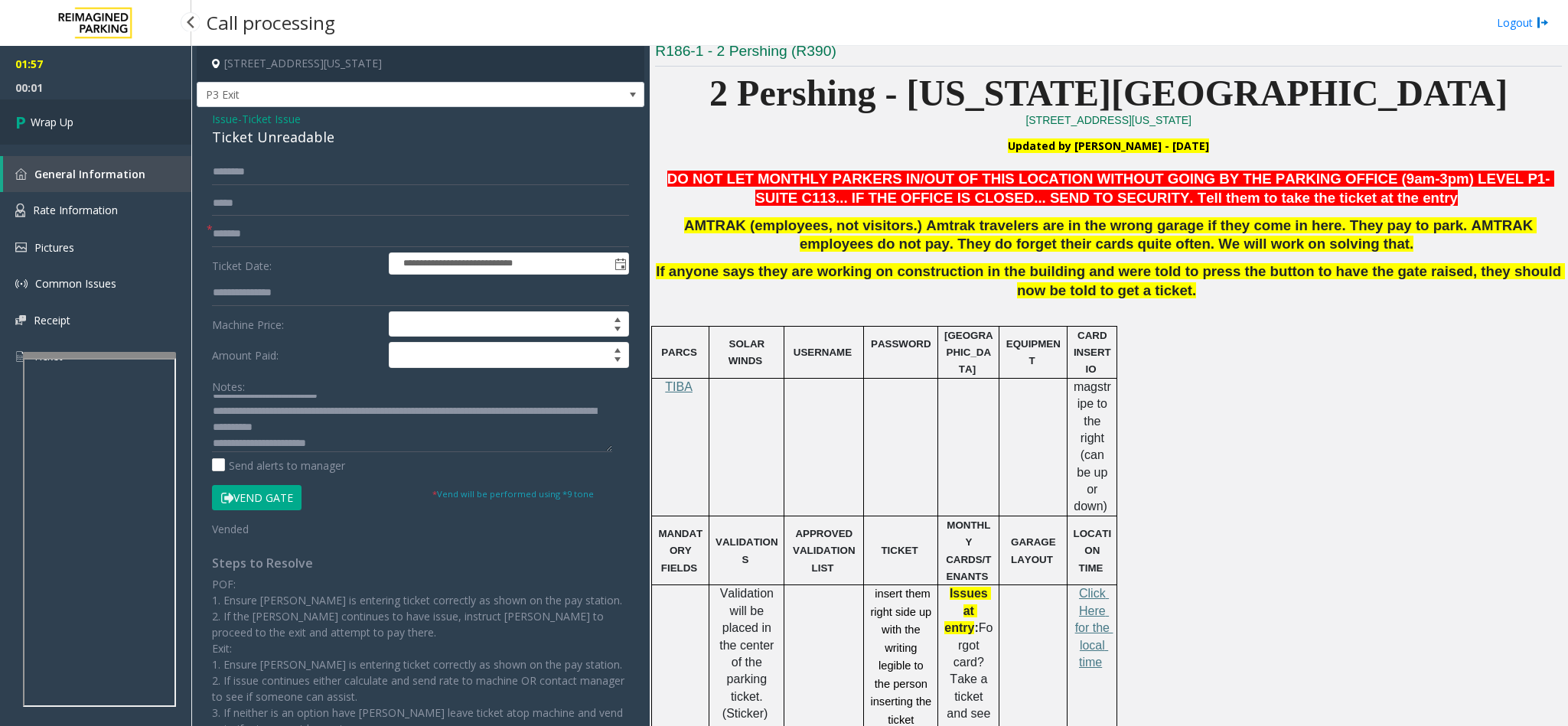
click at [120, 114] on link "Wrap Up" at bounding box center [96, 122] width 191 height 45
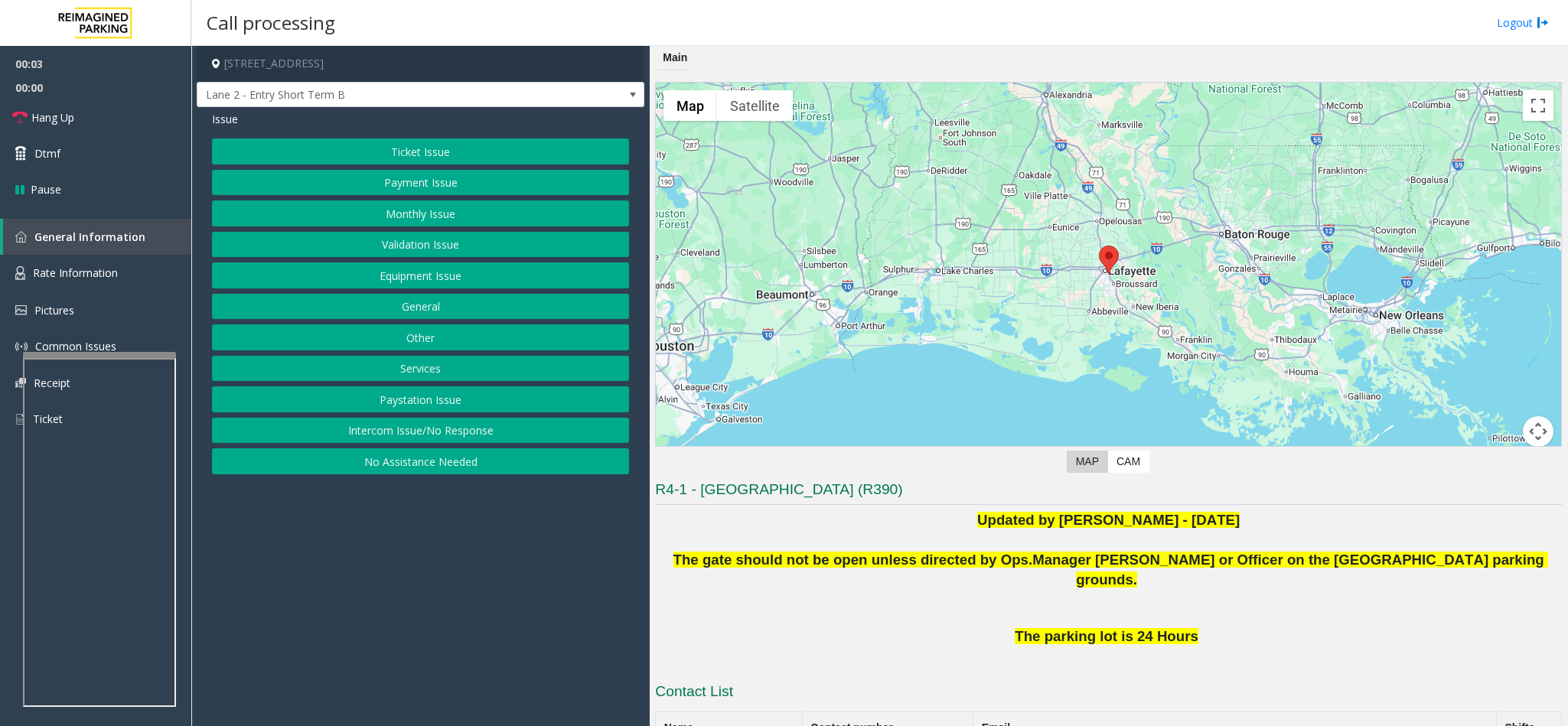
click at [381, 440] on button "Intercom Issue/No Response" at bounding box center [420, 431] width 417 height 26
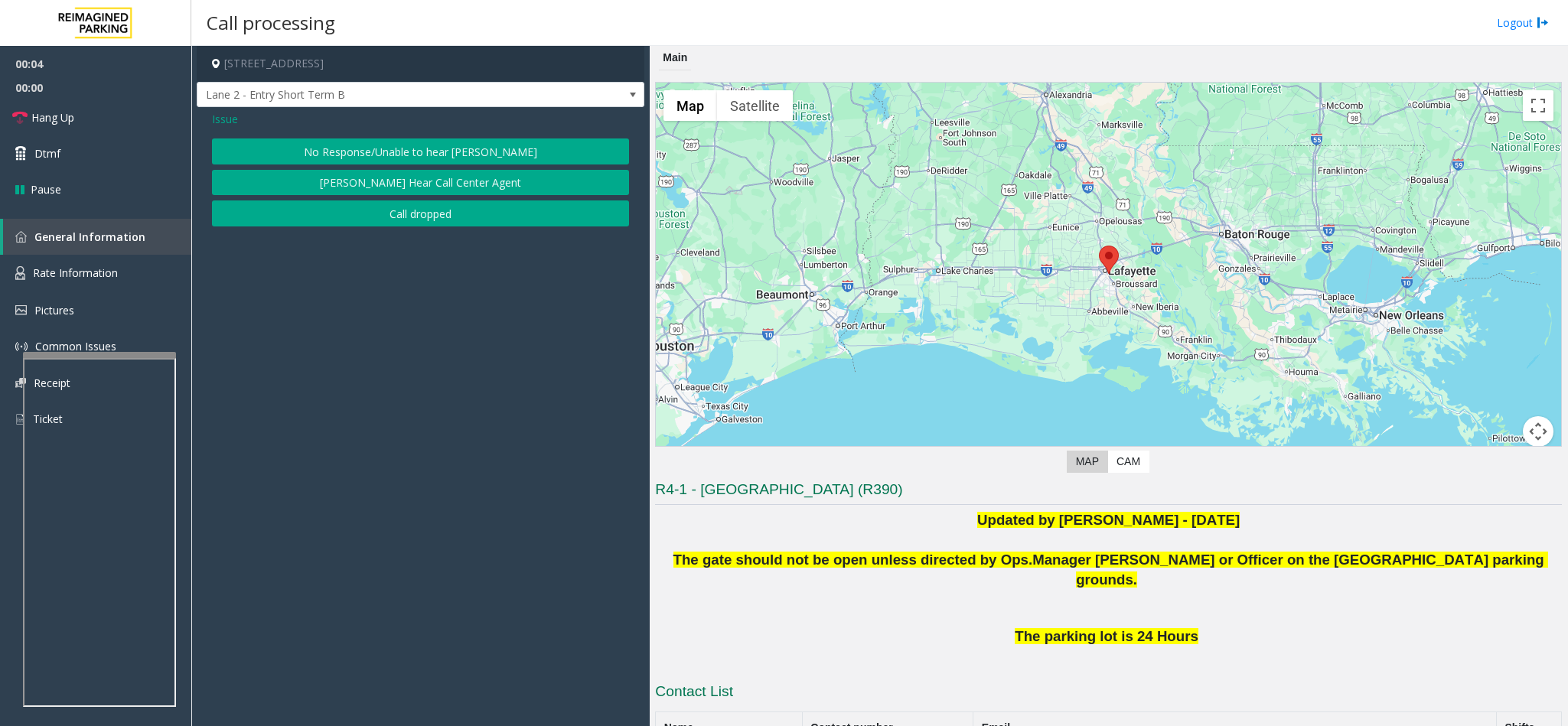
click at [348, 154] on button "No Response/Unable to hear [PERSON_NAME]" at bounding box center [420, 151] width 417 height 26
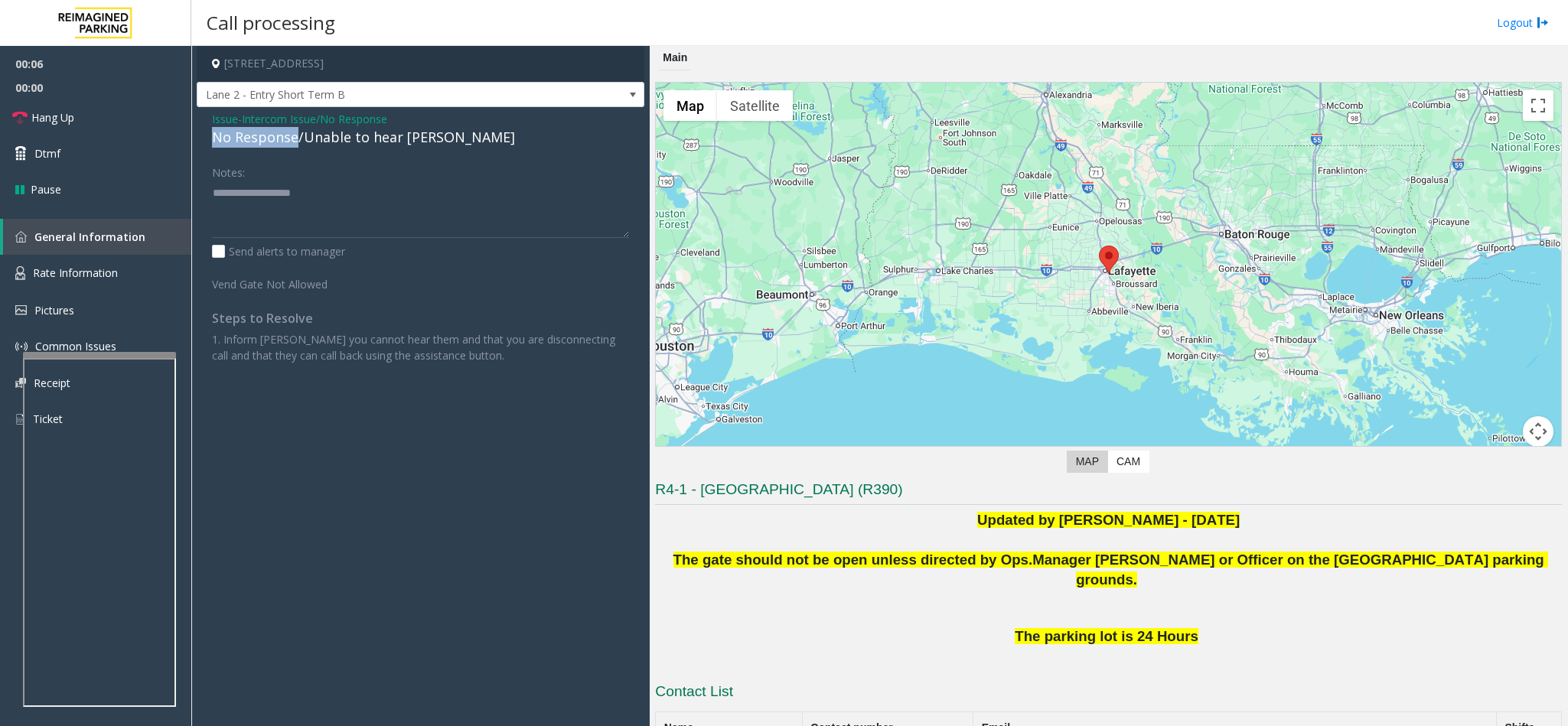
drag, startPoint x: 296, startPoint y: 138, endPoint x: 201, endPoint y: 129, distance: 95.4
click at [201, 129] on div "Issue - Intercom Issue/No Response No Response/Unable to hear [PERSON_NAME] Not…" at bounding box center [421, 243] width 448 height 272
click at [315, 184] on textarea at bounding box center [420, 209] width 417 height 58
type textarea "**********"
click at [108, 124] on link "Hang Up" at bounding box center [96, 118] width 191 height 36
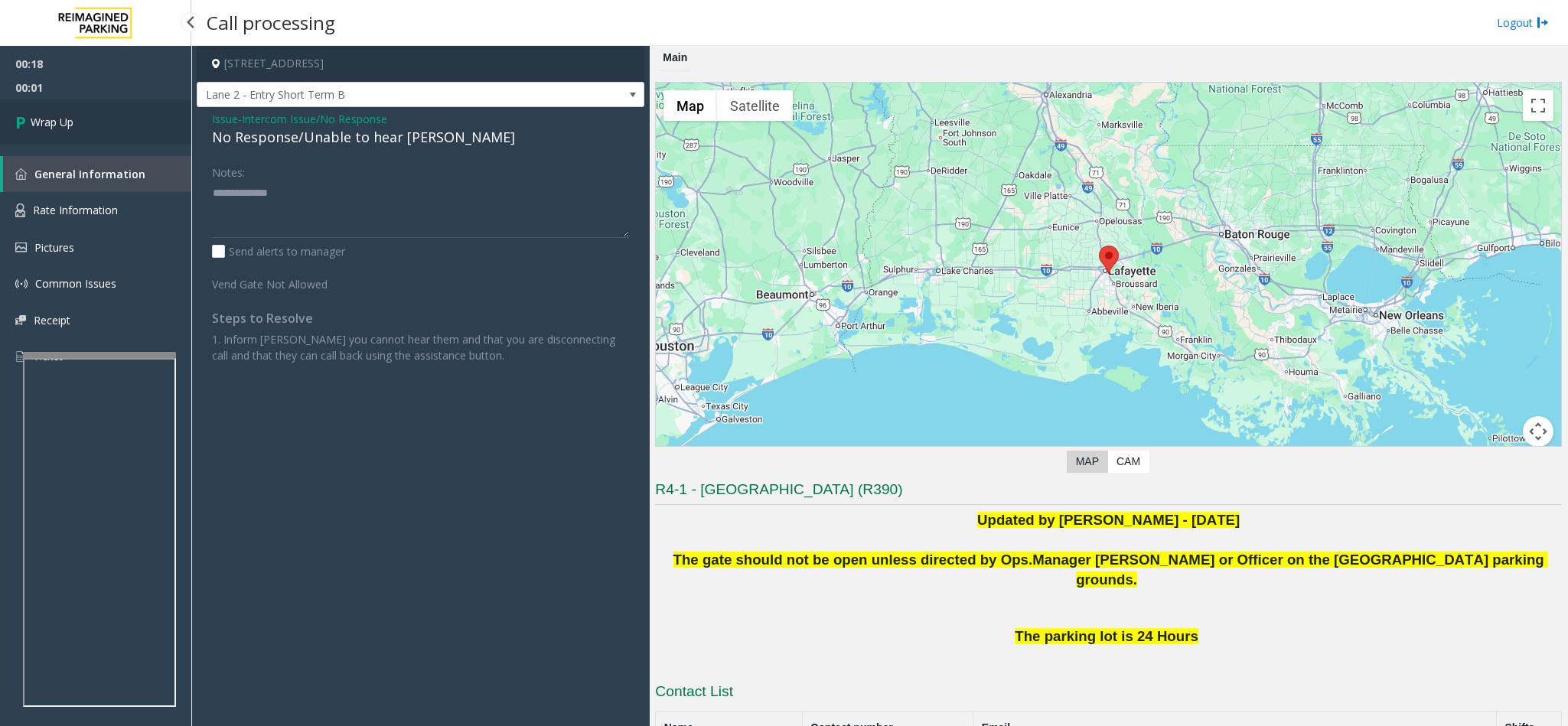
click at [39, 115] on span "Wrap Up" at bounding box center [52, 121] width 43 height 16
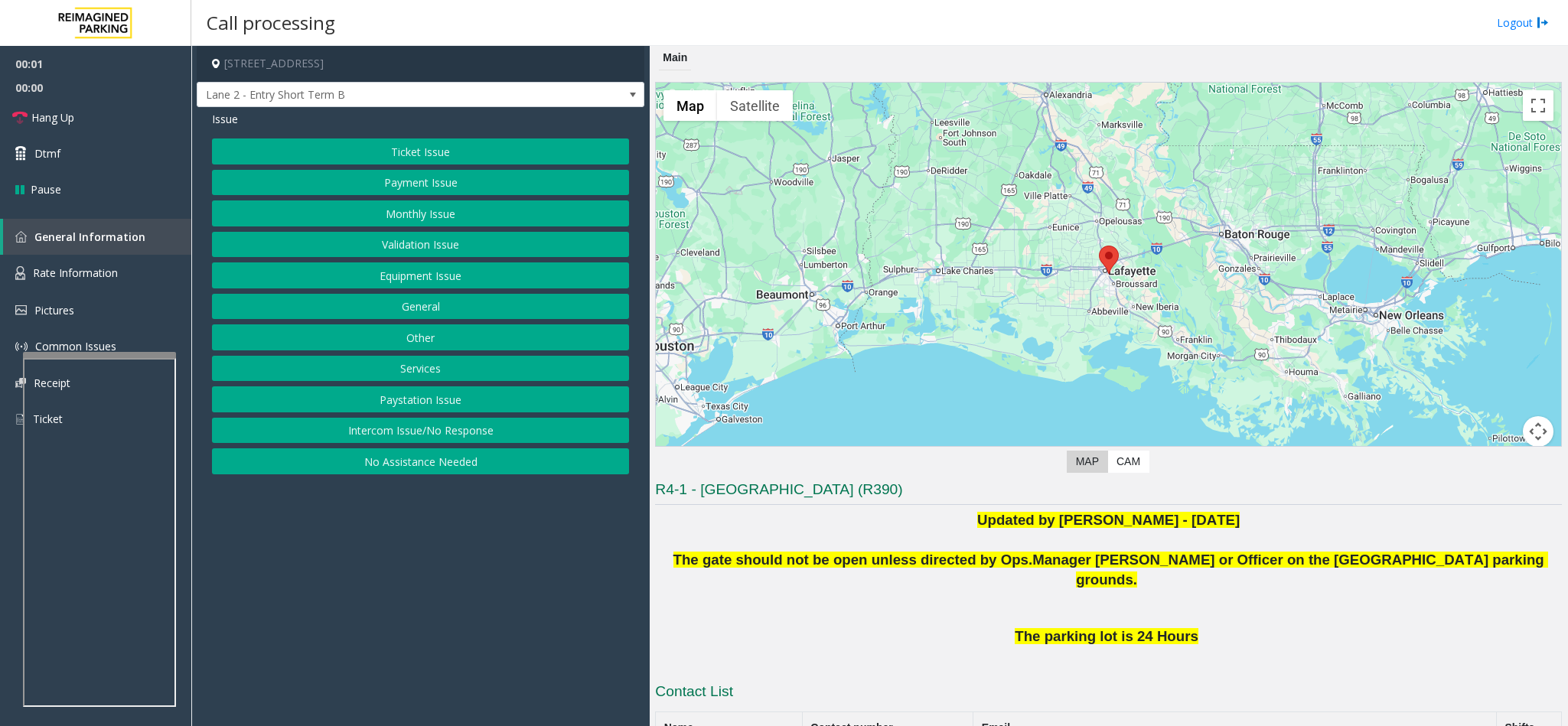
click at [397, 436] on button "Intercom Issue/No Response" at bounding box center [420, 431] width 417 height 26
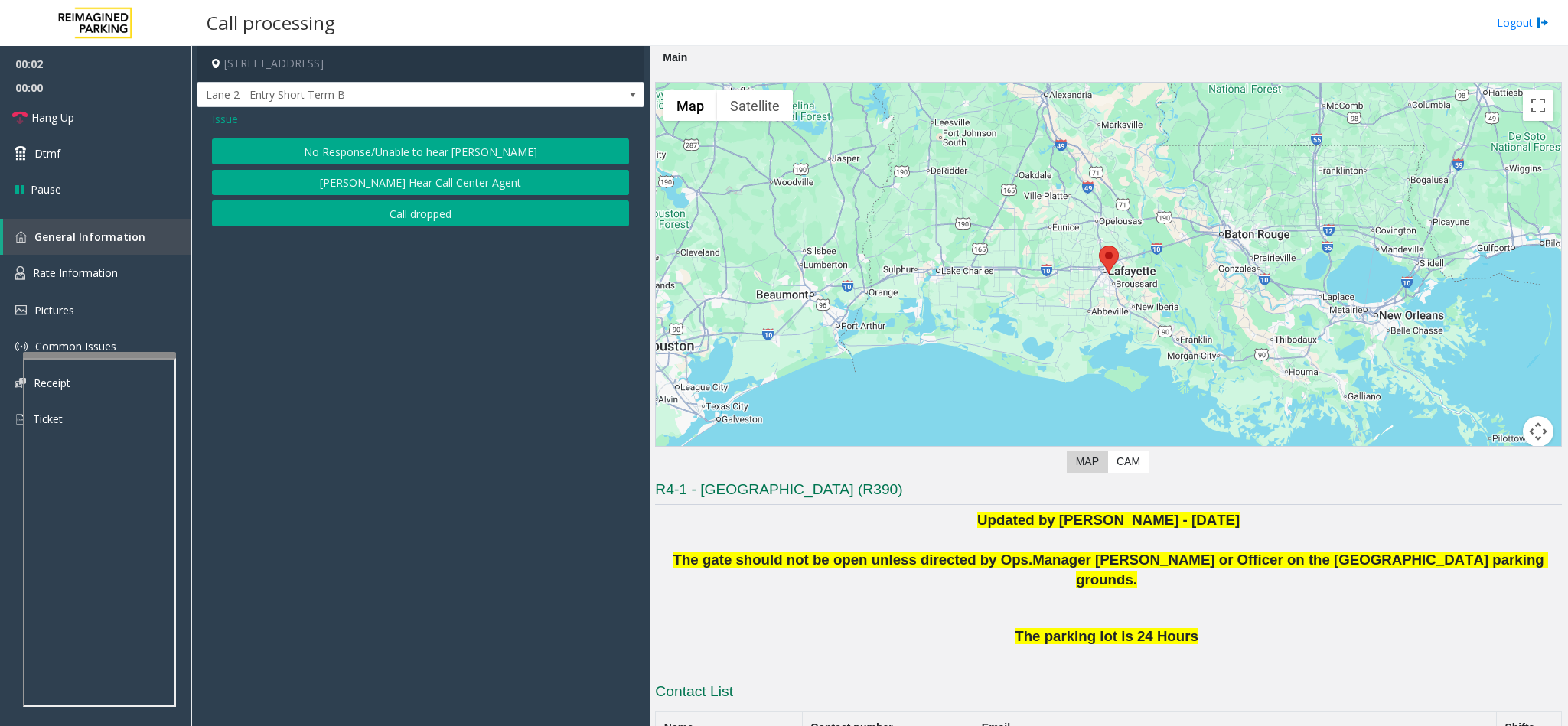
click at [391, 156] on button "No Response/Unable to hear [PERSON_NAME]" at bounding box center [420, 151] width 417 height 26
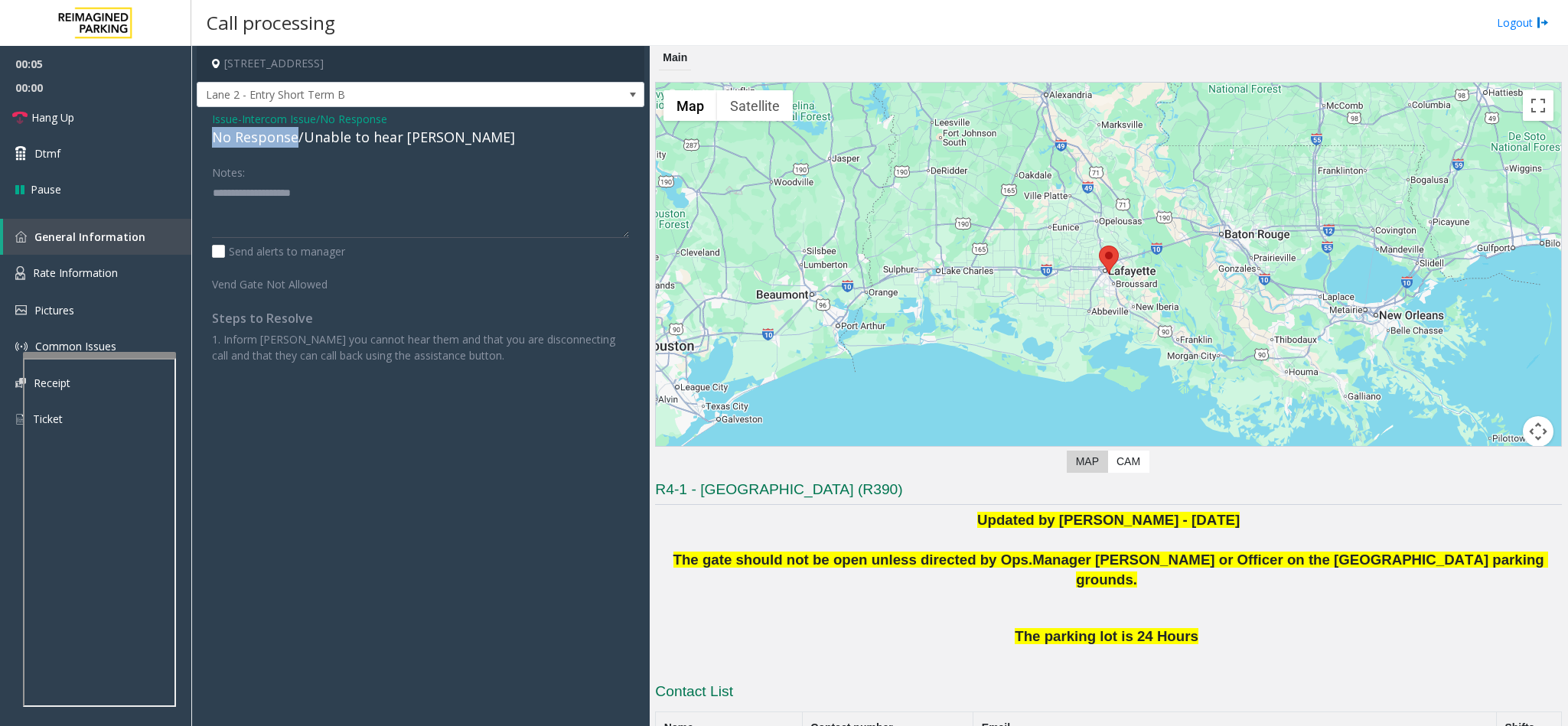
drag, startPoint x: 293, startPoint y: 138, endPoint x: 205, endPoint y: 140, distance: 88.0
click at [205, 140] on div "Issue - Intercom Issue/No Response No Response/Unable to hear [PERSON_NAME] Not…" at bounding box center [421, 243] width 448 height 272
click at [382, 204] on textarea at bounding box center [420, 209] width 417 height 58
type textarea "**********"
click at [81, 114] on link "Hang Up" at bounding box center [96, 118] width 191 height 36
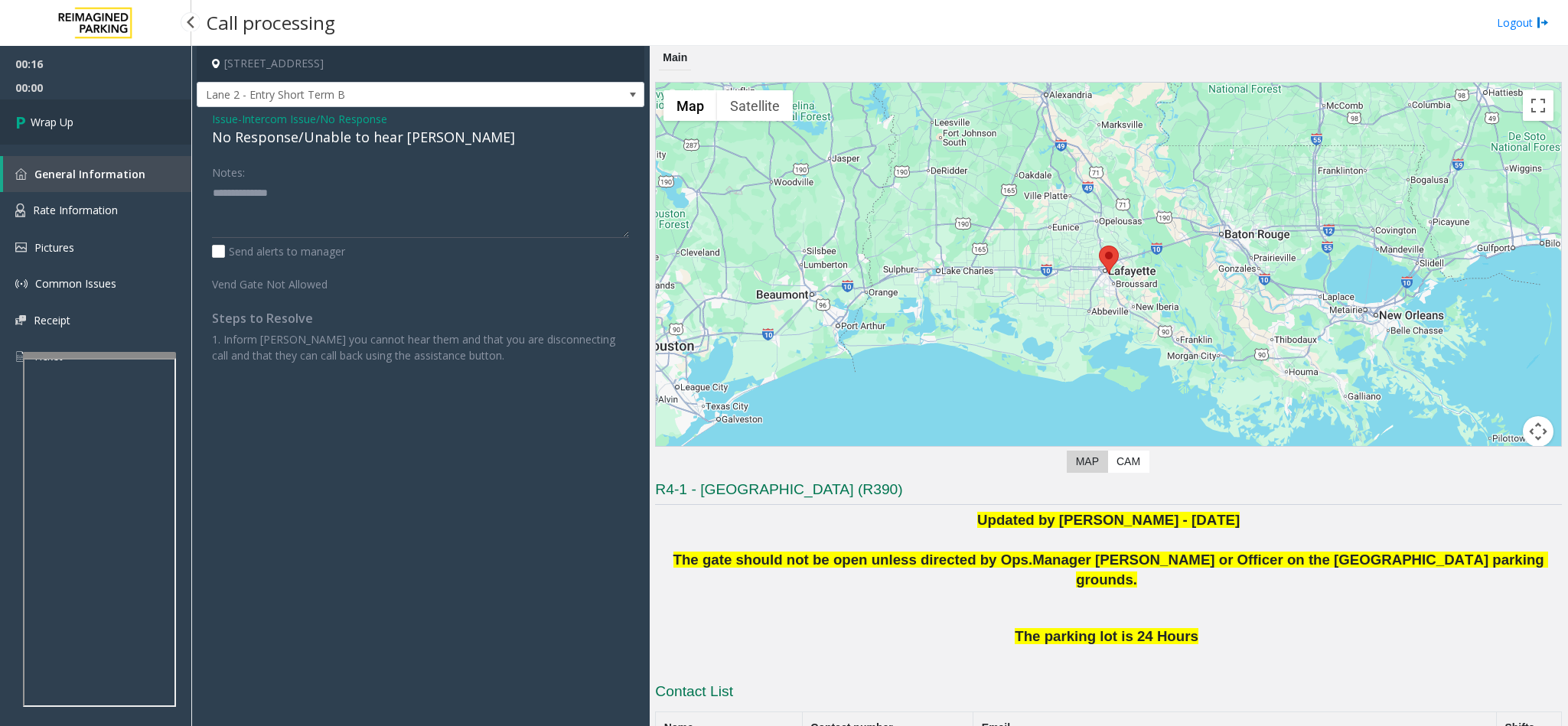
click at [81, 114] on link "Wrap Up" at bounding box center [96, 122] width 191 height 45
